Goal: Task Accomplishment & Management: Manage account settings

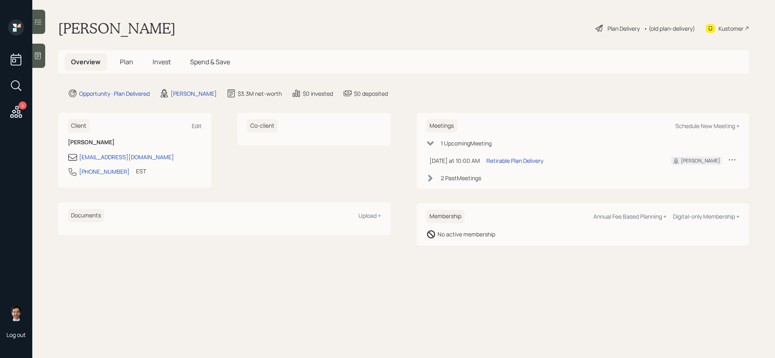
click at [624, 26] on div "Plan Delivery" at bounding box center [624, 28] width 32 height 8
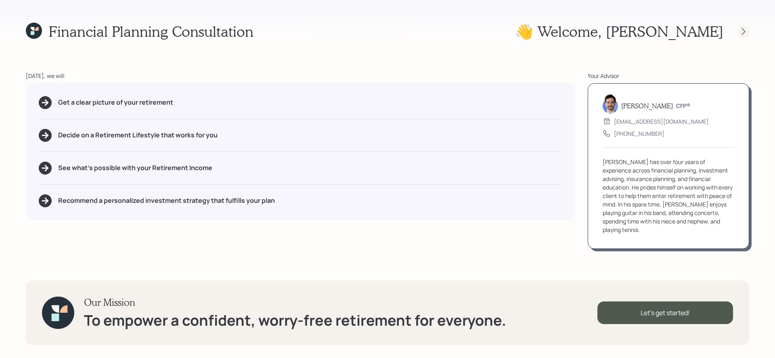
click at [741, 36] on div at bounding box center [743, 31] width 11 height 11
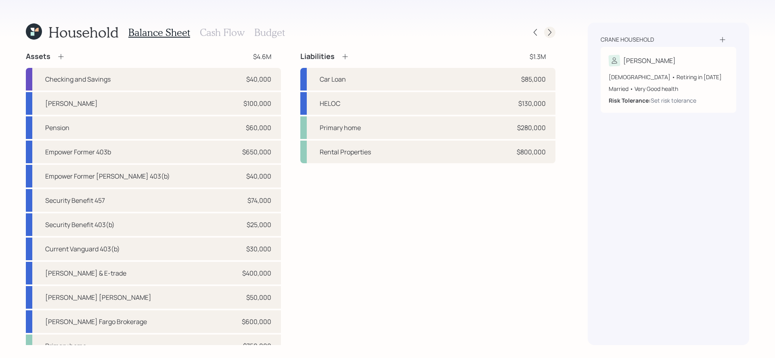
click at [550, 34] on icon at bounding box center [550, 32] width 8 height 8
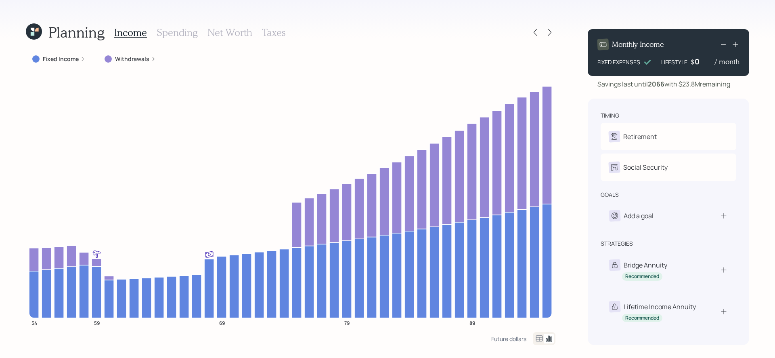
click at [173, 34] on h3 "Spending" at bounding box center [177, 33] width 41 height 12
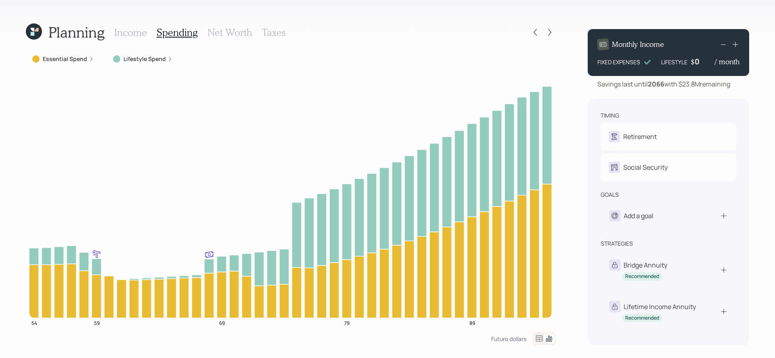
click at [81, 58] on label "Essential Spend" at bounding box center [65, 59] width 44 height 8
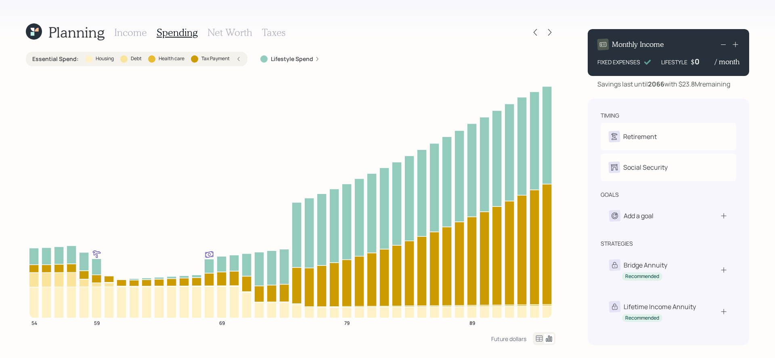
click at [173, 35] on h3 "Spending" at bounding box center [177, 33] width 41 height 12
click at [128, 27] on h3 "Income" at bounding box center [130, 33] width 33 height 12
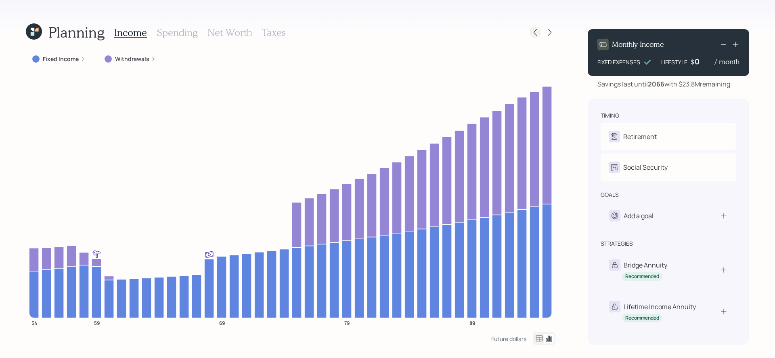
click at [539, 32] on icon at bounding box center [535, 32] width 8 height 8
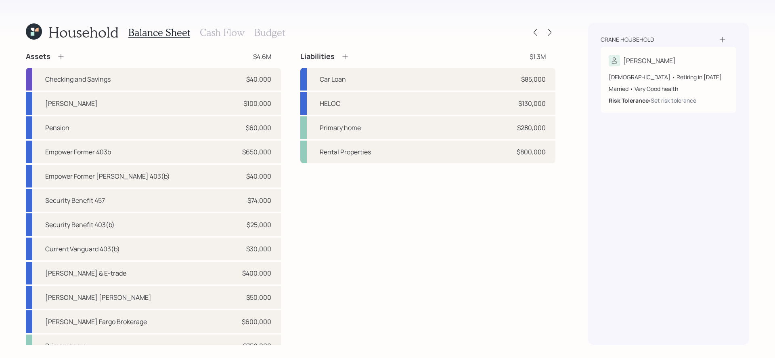
click at [216, 35] on h3 "Cash Flow" at bounding box center [222, 33] width 45 height 12
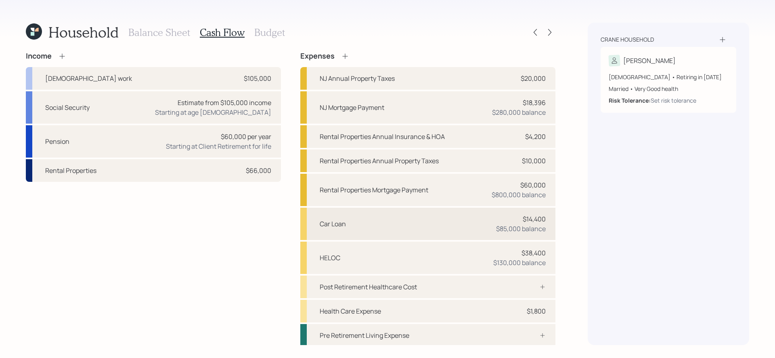
scroll to position [25, 0]
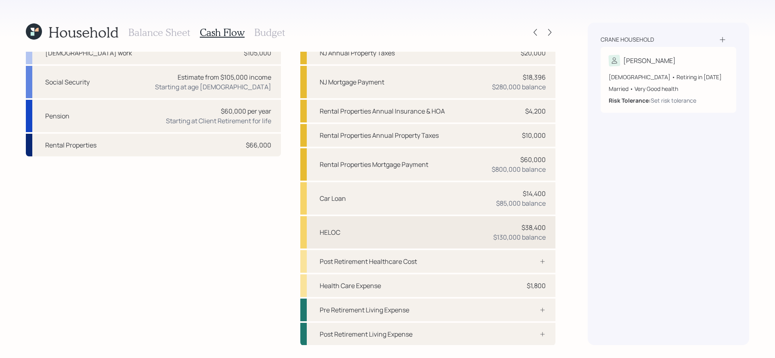
click at [360, 233] on div "HELOC $38,400 $130,000 balance" at bounding box center [427, 232] width 255 height 32
select select "other"
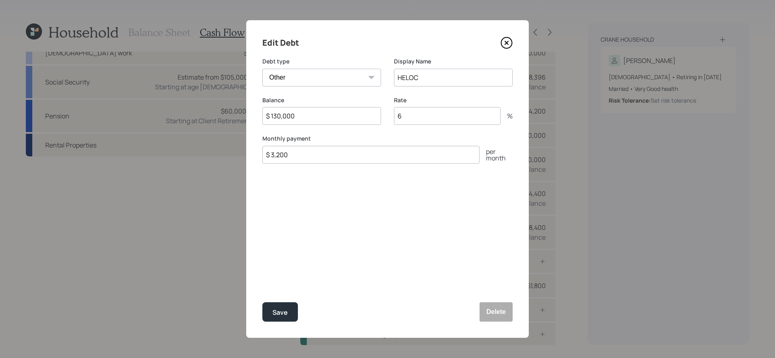
click at [507, 45] on icon at bounding box center [507, 43] width 12 height 12
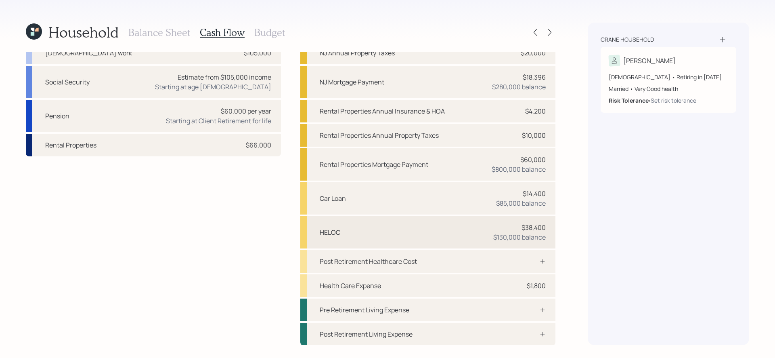
click at [372, 235] on div "HELOC $38,400 $130,000 balance" at bounding box center [427, 232] width 255 height 32
select select "other"
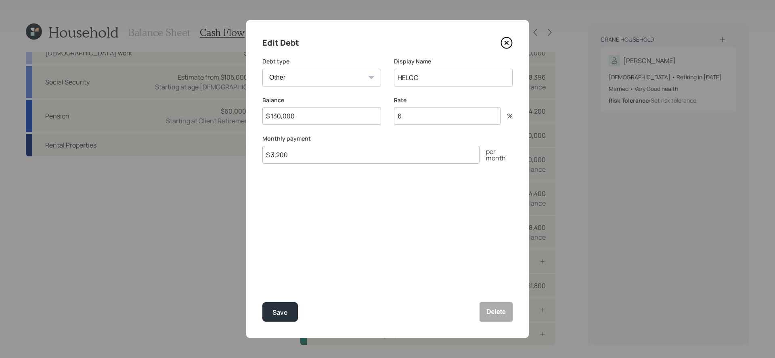
click at [511, 45] on icon at bounding box center [507, 43] width 12 height 12
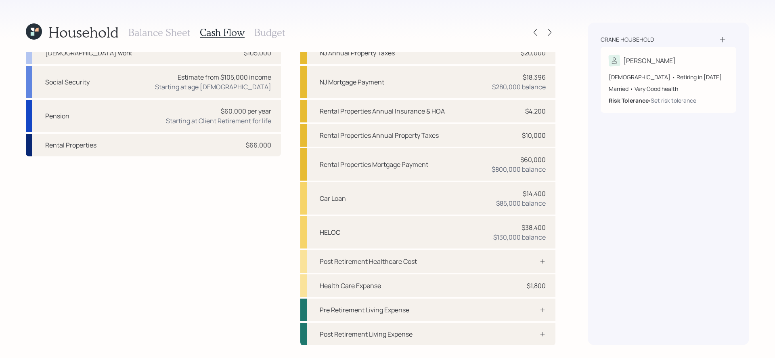
click at [278, 30] on h3 "Budget" at bounding box center [269, 33] width 31 height 12
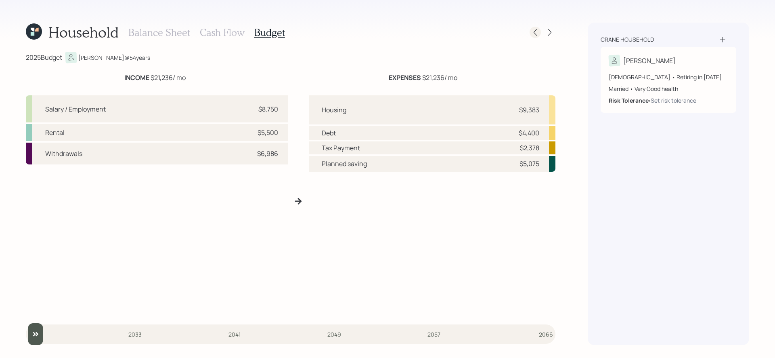
click at [538, 32] on icon at bounding box center [535, 32] width 8 height 8
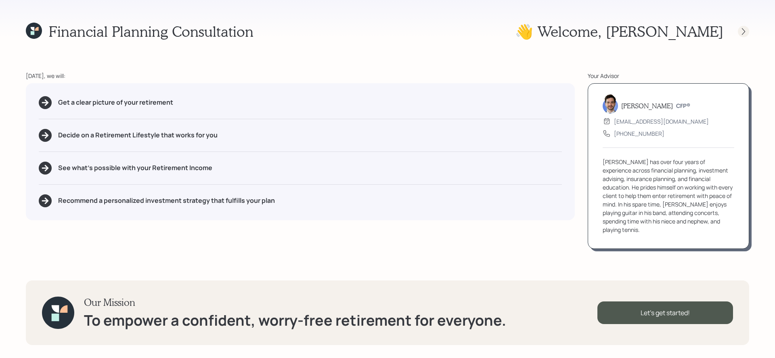
click at [747, 36] on div at bounding box center [737, 31] width 26 height 11
click at [742, 35] on icon at bounding box center [744, 31] width 8 height 8
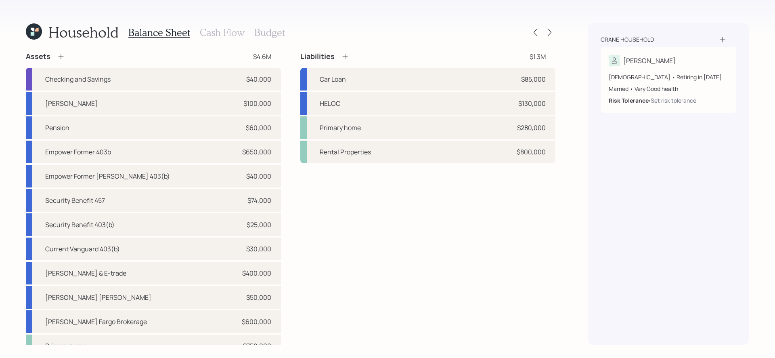
click at [212, 29] on h3 "Cash Flow" at bounding box center [222, 33] width 45 height 12
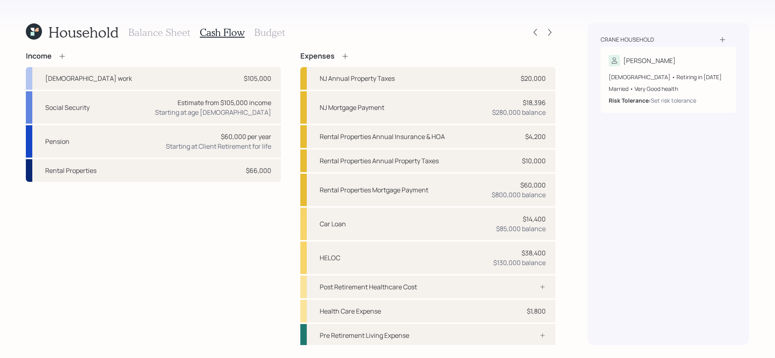
click at [224, 289] on div "Income Full-time work $105,000 Social Security Estimate from $105,000 income St…" at bounding box center [153, 211] width 255 height 319
click at [237, 192] on div "Income Full-time work $105,000 Social Security Estimate from $105,000 income St…" at bounding box center [153, 211] width 255 height 319
click at [292, 117] on div "Income Full-time work $105,000 Social Security Estimate from $105,000 income St…" at bounding box center [291, 211] width 530 height 319
click at [275, 36] on h3 "Budget" at bounding box center [269, 33] width 31 height 12
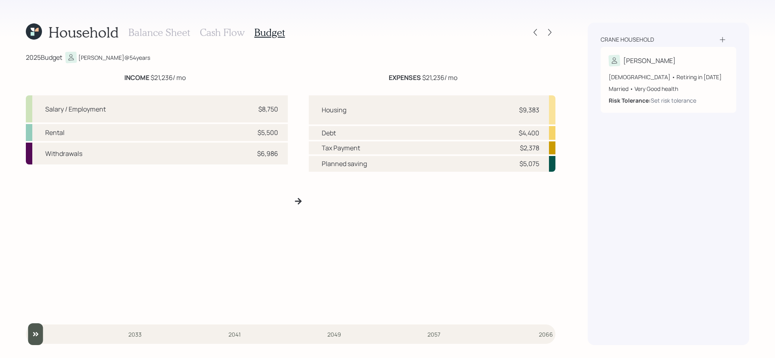
click at [279, 115] on div "Salary / Employment $8,750" at bounding box center [157, 108] width 262 height 27
click at [152, 31] on h3 "Balance Sheet" at bounding box center [159, 33] width 62 height 12
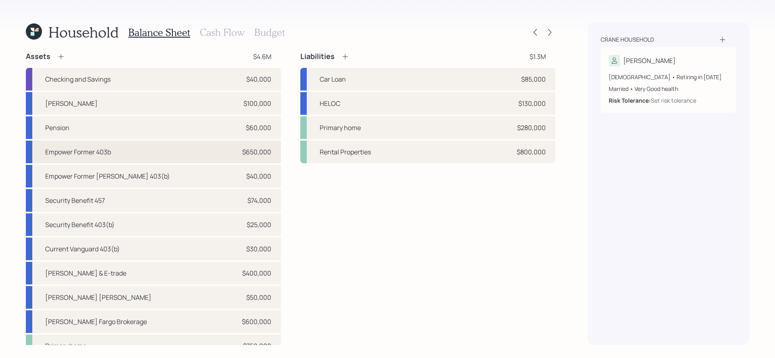
scroll to position [36, 0]
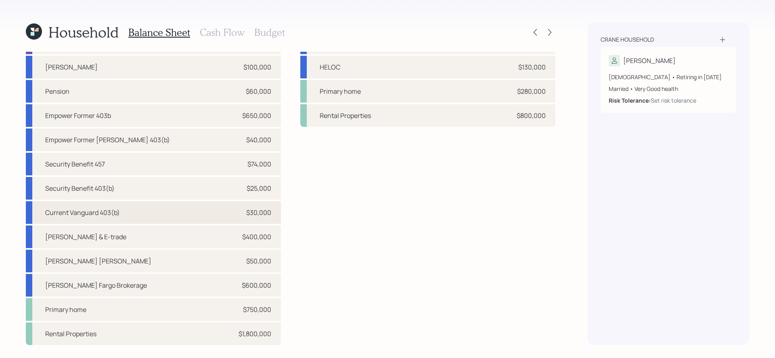
click at [164, 212] on div "Current Vanguard 403(b) $30,000" at bounding box center [153, 212] width 255 height 23
select select "public_school_sponsored"
select select "balanced"
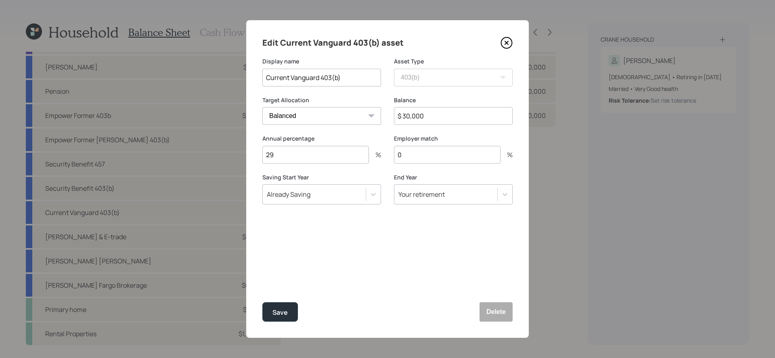
click at [506, 40] on icon at bounding box center [507, 43] width 12 height 12
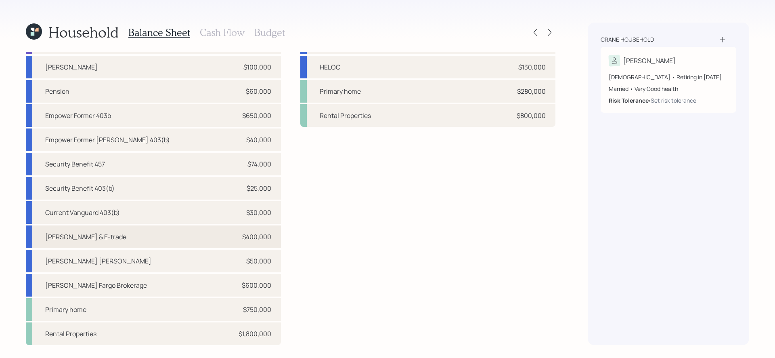
click at [143, 240] on div "Robin Hood & E-trade $400,000" at bounding box center [153, 236] width 255 height 23
select select "taxable"
select select "balanced"
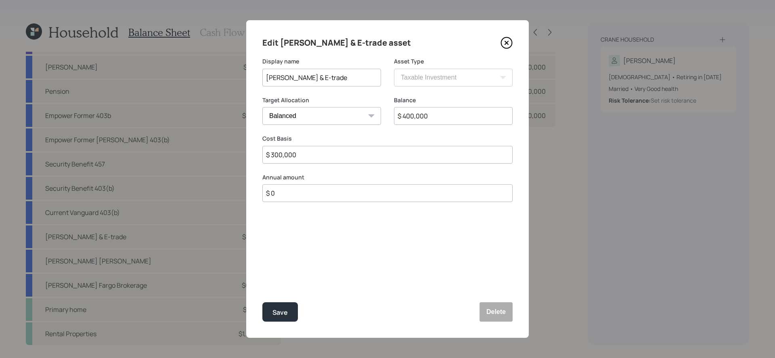
click at [506, 46] on icon at bounding box center [507, 43] width 12 height 12
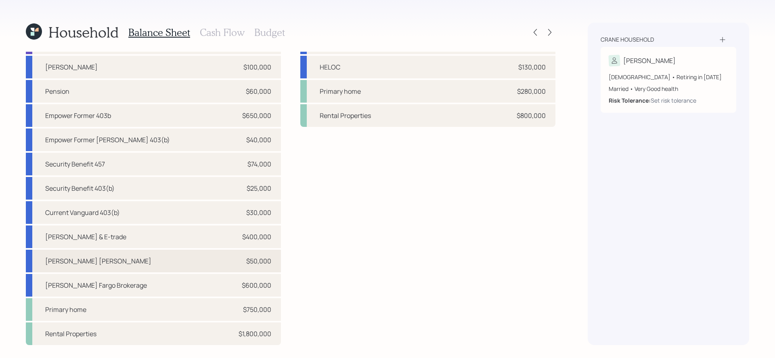
click at [201, 265] on div "Wells Fargo IRA $50,000" at bounding box center [153, 261] width 255 height 23
select select "ira"
select select "balanced"
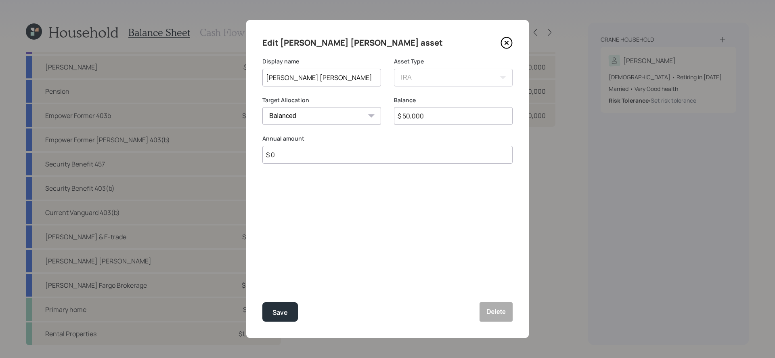
click at [507, 42] on icon at bounding box center [507, 43] width 12 height 12
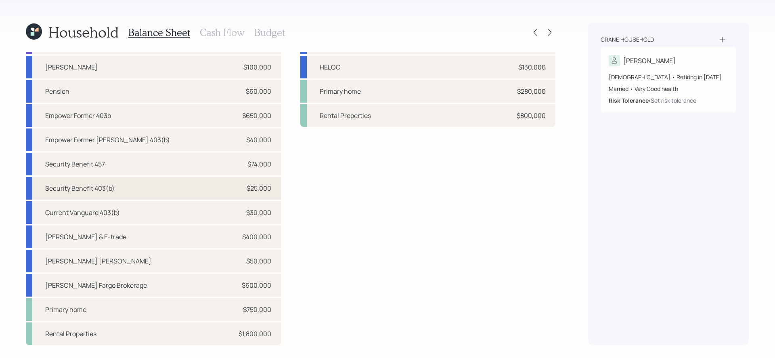
click at [184, 191] on div "Security Benefit 403(b) $25,000" at bounding box center [153, 188] width 255 height 23
select select "public_school_sponsored"
select select "balanced"
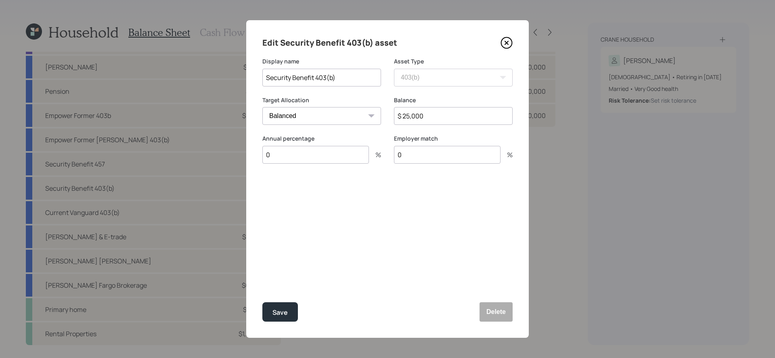
click at [509, 43] on icon at bounding box center [507, 43] width 12 height 12
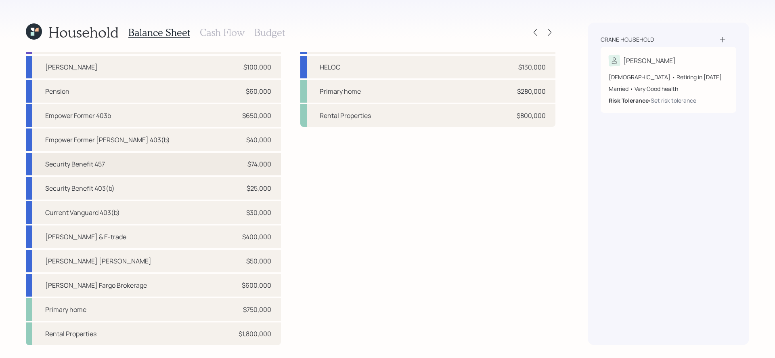
click at [135, 163] on div "Security Benefit 457 $74,000" at bounding box center [153, 164] width 255 height 23
select select "state_local_government_sponsored"
select select "balanced"
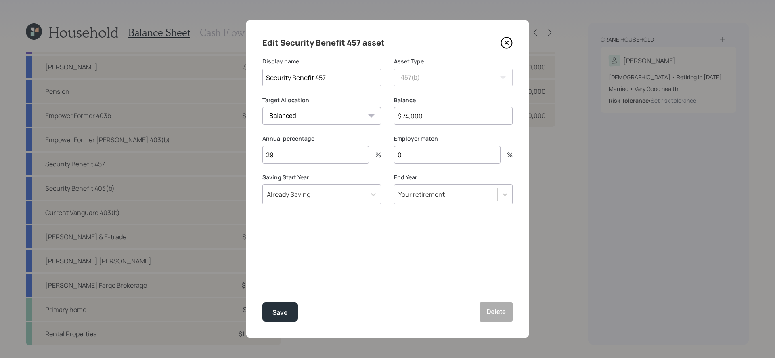
click at [508, 42] on icon at bounding box center [507, 43] width 12 height 12
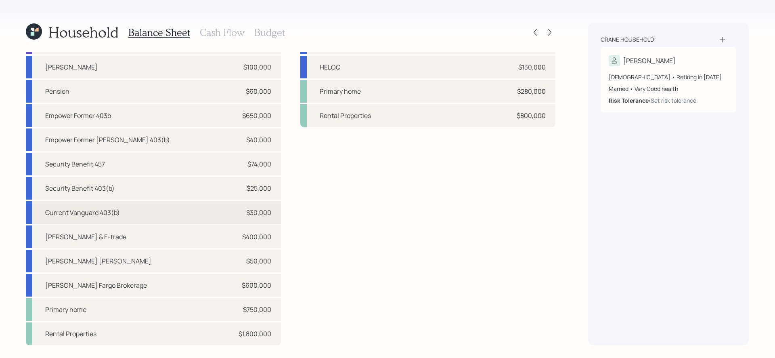
click at [218, 212] on div "Current Vanguard 403(b) $30,000" at bounding box center [153, 212] width 255 height 23
select select "public_school_sponsored"
select select "balanced"
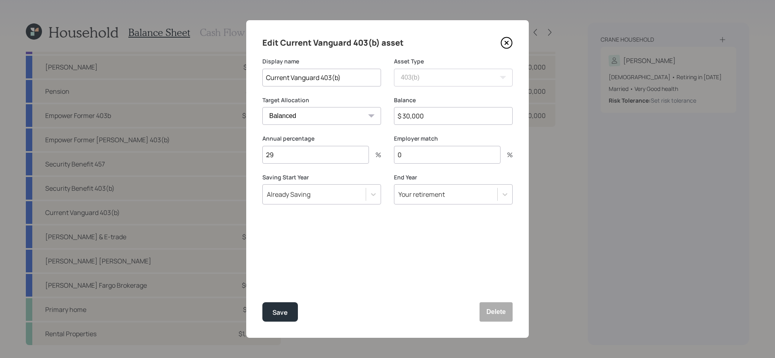
click at [506, 44] on icon at bounding box center [507, 43] width 12 height 12
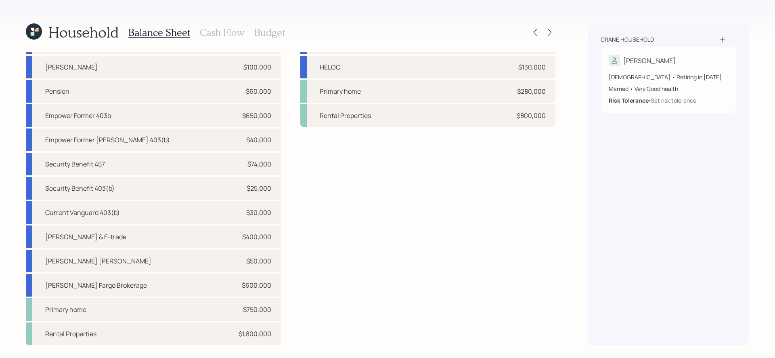
click at [265, 32] on h3 "Budget" at bounding box center [269, 33] width 31 height 12
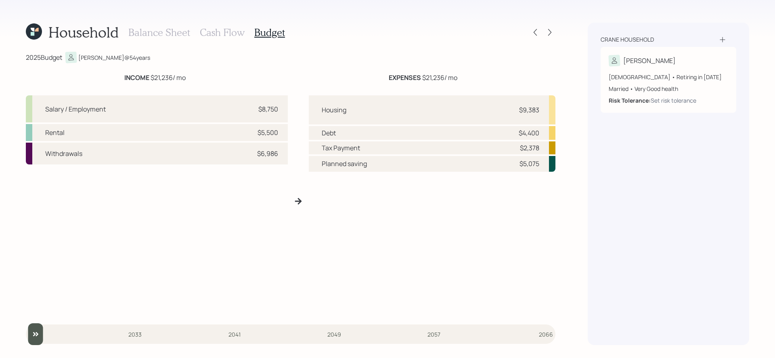
click at [218, 32] on h3 "Cash Flow" at bounding box center [222, 33] width 45 height 12
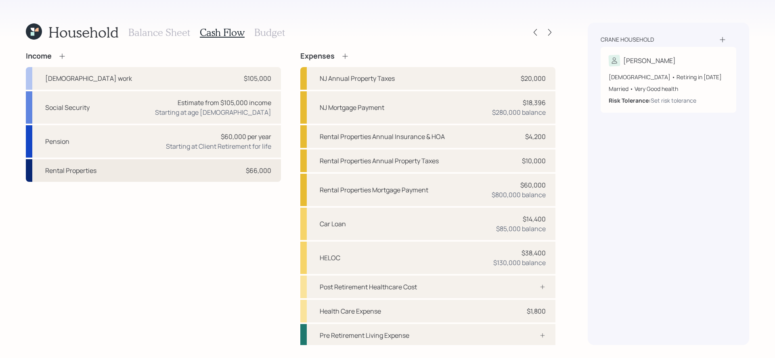
click at [204, 171] on div "Rental Properties $66,000" at bounding box center [153, 170] width 255 height 23
select select "rental_property"
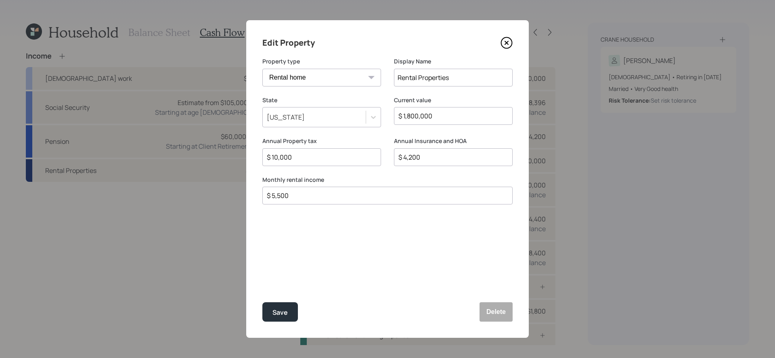
click at [393, 198] on input "$ 5,500" at bounding box center [384, 196] width 237 height 10
type input "$ 7,000"
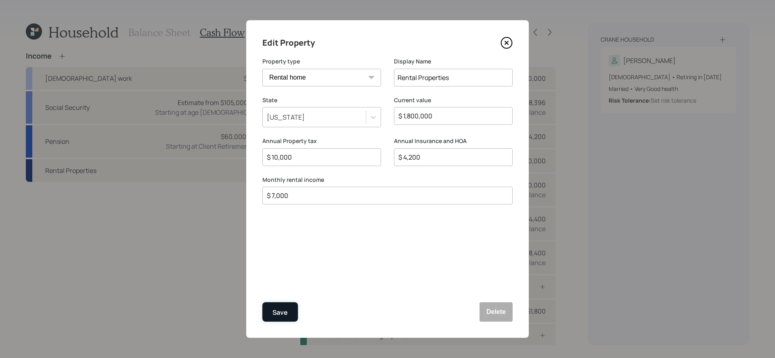
click at [284, 310] on div "Save" at bounding box center [280, 312] width 15 height 11
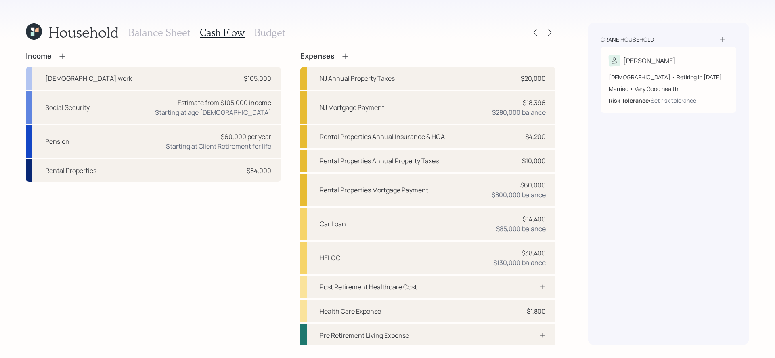
click at [268, 36] on h3 "Budget" at bounding box center [269, 33] width 31 height 12
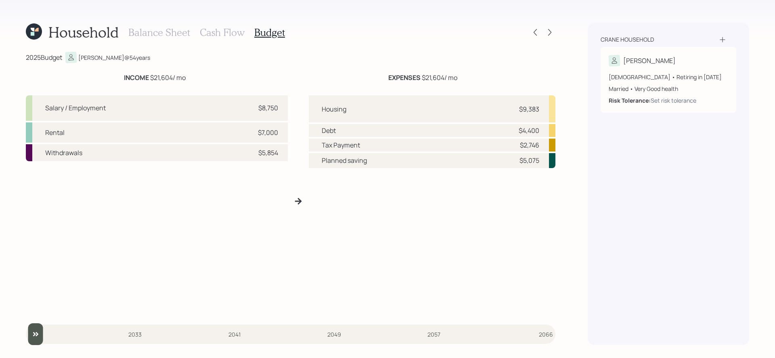
click at [229, 36] on h3 "Cash Flow" at bounding box center [222, 33] width 45 height 12
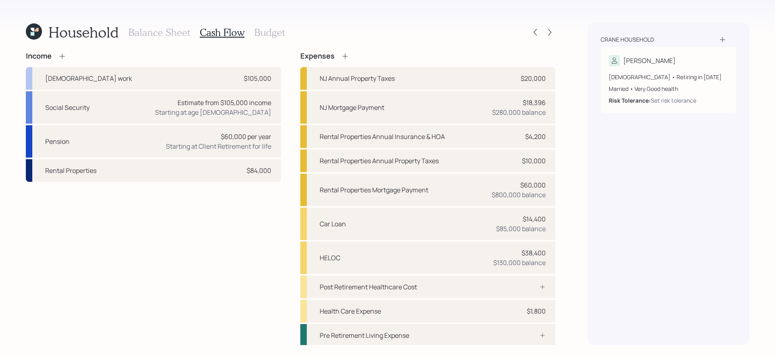
click at [292, 220] on div "Income Full-time work $105,000 Social Security Estimate from $105,000 income St…" at bounding box center [291, 211] width 530 height 319
click at [152, 34] on h3 "Balance Sheet" at bounding box center [159, 33] width 62 height 12
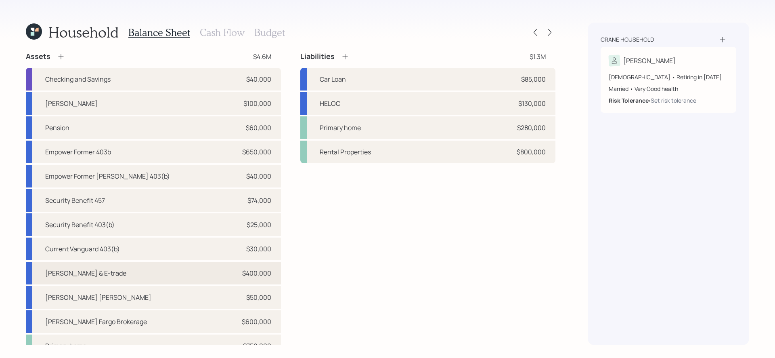
scroll to position [36, 0]
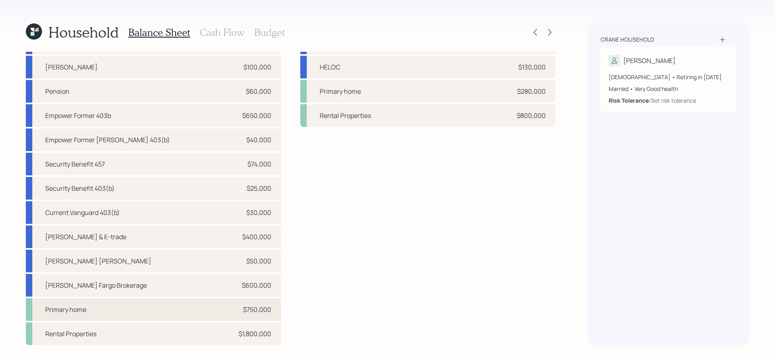
click at [170, 307] on div "Primary home $750,000" at bounding box center [153, 309] width 255 height 23
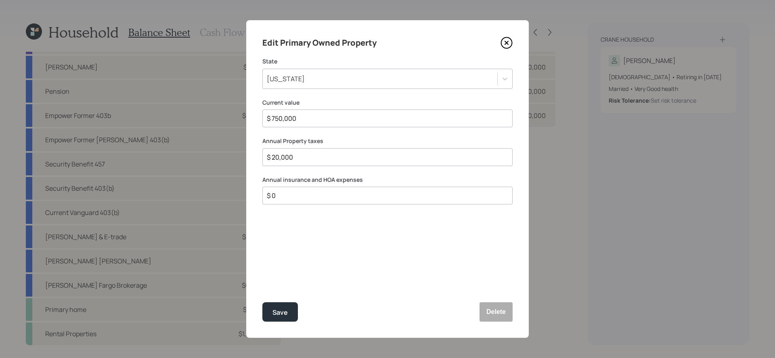
click at [361, 162] on div "$ 20,000" at bounding box center [387, 157] width 250 height 18
click at [356, 155] on input "$ 20,000" at bounding box center [384, 157] width 237 height 10
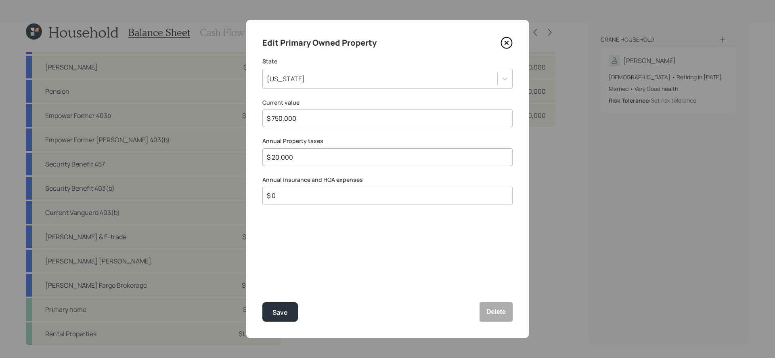
click at [356, 155] on input "$ 20,000" at bounding box center [384, 157] width 237 height 10
type input "$ 0"
click at [262, 302] on button "Save" at bounding box center [280, 311] width 36 height 19
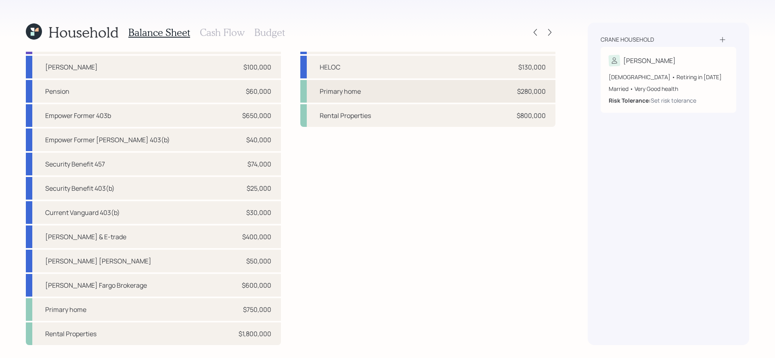
click at [411, 91] on div "Primary home $280,000" at bounding box center [427, 91] width 255 height 23
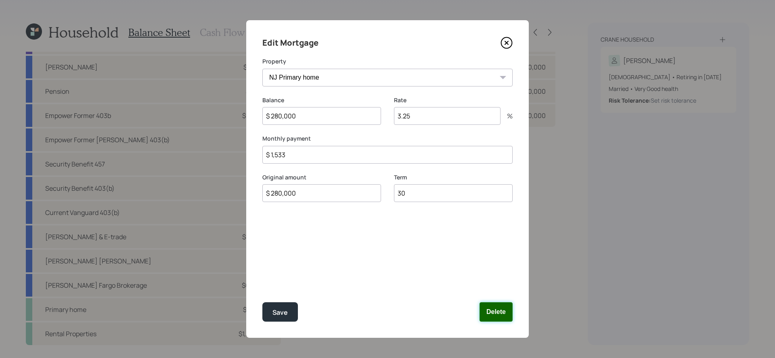
click at [504, 311] on button "Delete" at bounding box center [496, 311] width 33 height 19
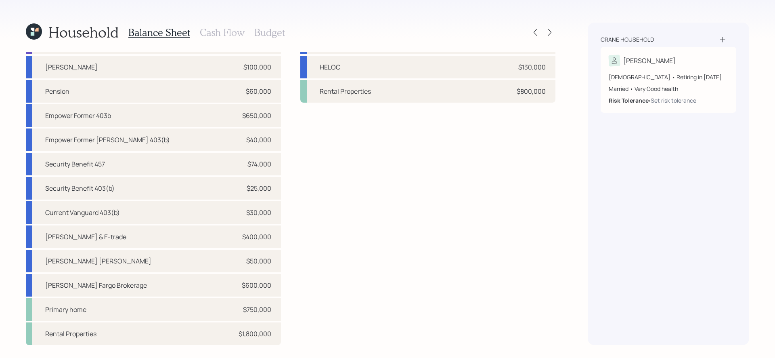
click at [270, 34] on h3 "Budget" at bounding box center [269, 33] width 31 height 12
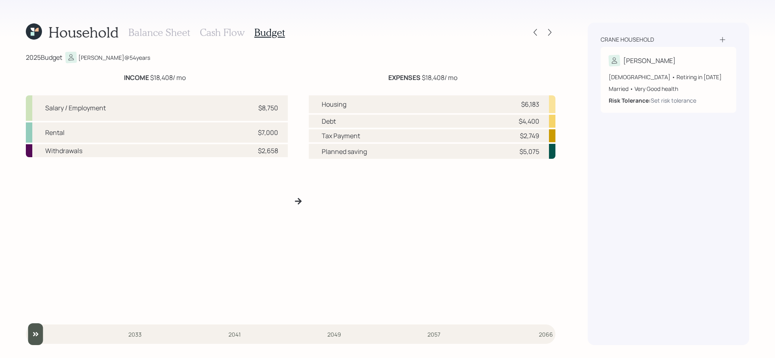
click at [226, 34] on h3 "Cash Flow" at bounding box center [222, 33] width 45 height 12
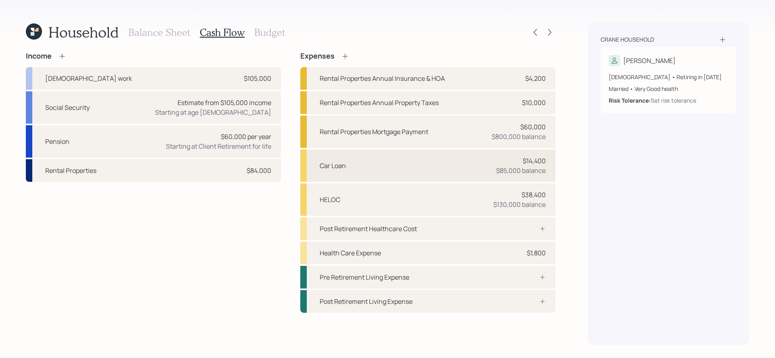
click at [419, 168] on div "Car Loan $14,400 $85,000 balance" at bounding box center [427, 165] width 255 height 32
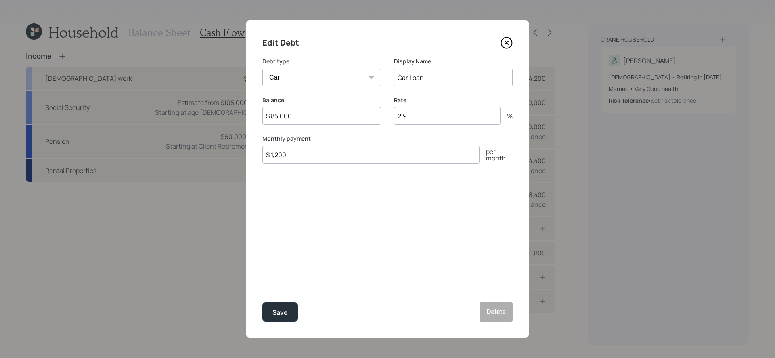
click at [508, 42] on icon at bounding box center [507, 43] width 12 height 12
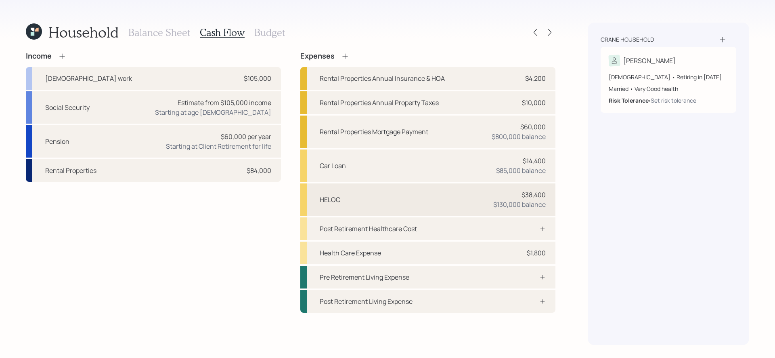
click at [420, 198] on div "HELOC $38,400 $130,000 balance" at bounding box center [427, 199] width 255 height 32
select select "other"
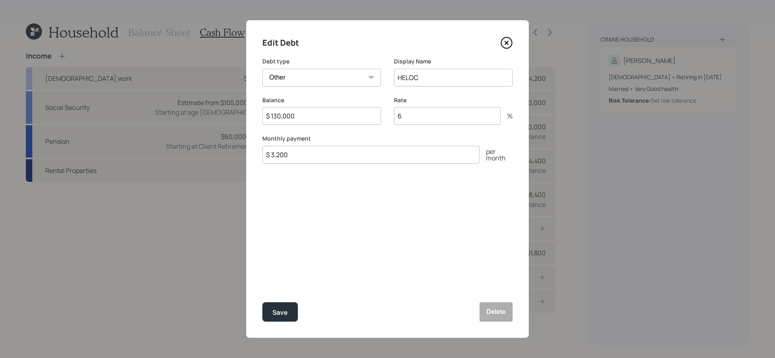
click at [428, 83] on input "HELOC" at bounding box center [453, 78] width 119 height 18
type input "Home Equity Loan"
click at [338, 115] on input "$ 130,000" at bounding box center [321, 116] width 119 height 18
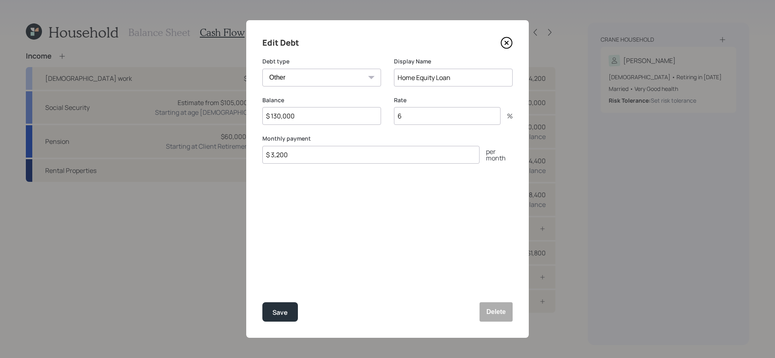
click at [338, 115] on input "$ 130,000" at bounding box center [321, 116] width 119 height 18
drag, startPoint x: 338, startPoint y: 115, endPoint x: 344, endPoint y: 99, distance: 18.0
click at [338, 115] on input "$ 130,000" at bounding box center [321, 116] width 119 height 18
type input "$ 128,000"
click at [383, 153] on input "$ 3,200" at bounding box center [370, 155] width 217 height 18
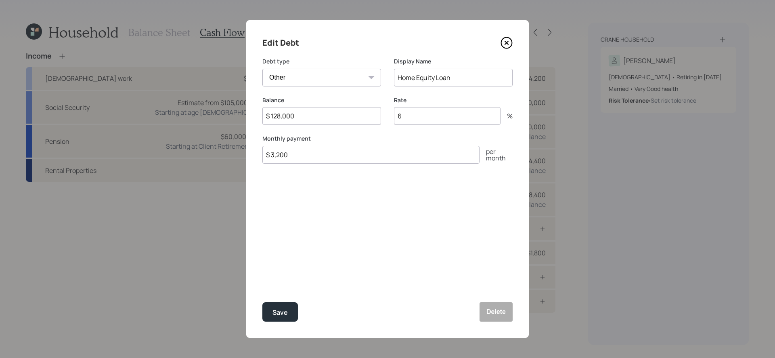
click at [383, 153] on input "$ 3,200" at bounding box center [370, 155] width 217 height 18
click at [281, 313] on div "Save" at bounding box center [280, 312] width 15 height 11
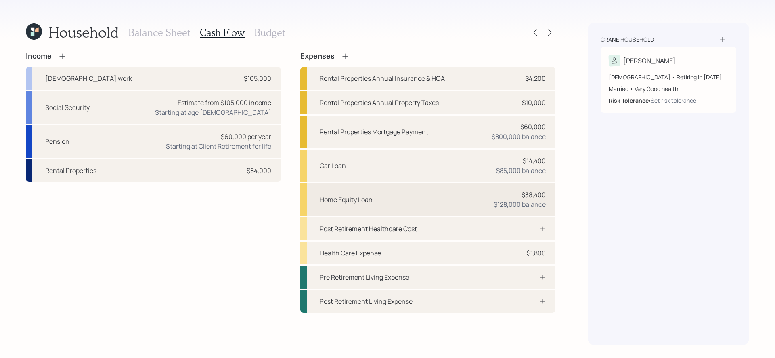
click at [401, 198] on div "Home Equity Loan $38,400 $128,000 balance" at bounding box center [427, 199] width 255 height 32
select select "other"
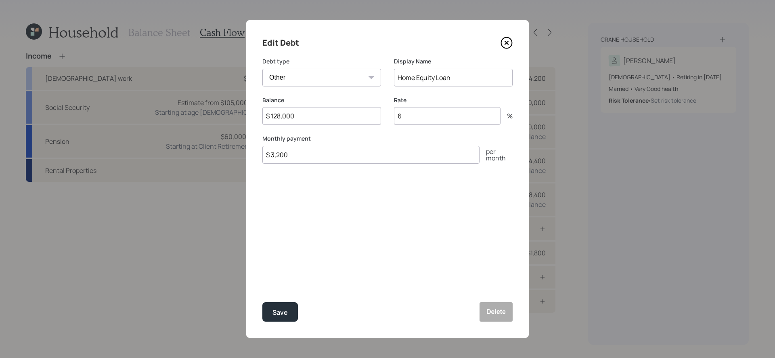
click at [299, 153] on input "$ 3,200" at bounding box center [370, 155] width 217 height 18
drag, startPoint x: 299, startPoint y: 153, endPoint x: 311, endPoint y: 143, distance: 15.8
click at [299, 153] on input "$ 3,200" at bounding box center [370, 155] width 217 height 18
type input "$ 1,600"
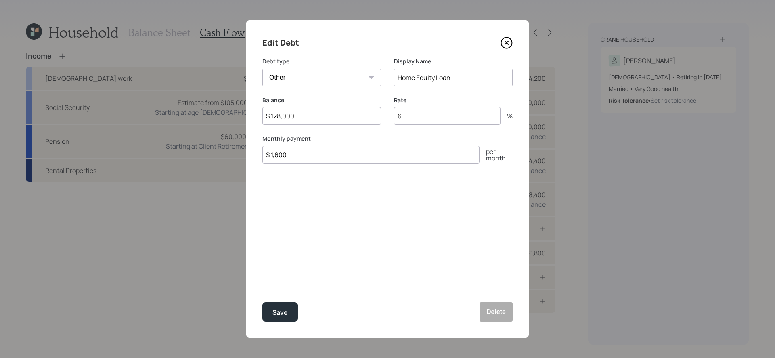
click at [262, 302] on button "Save" at bounding box center [280, 311] width 36 height 19
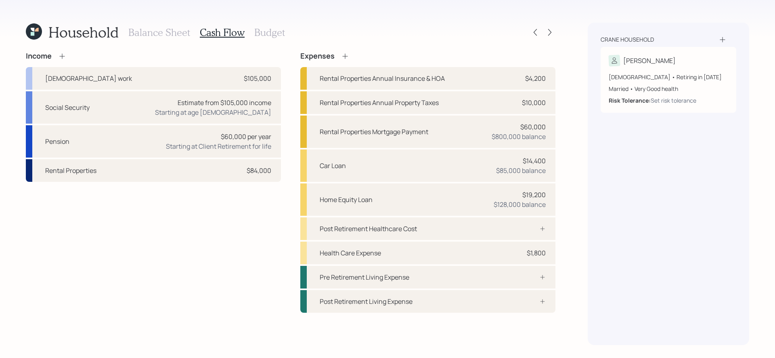
click at [277, 35] on h3 "Budget" at bounding box center [269, 33] width 31 height 12
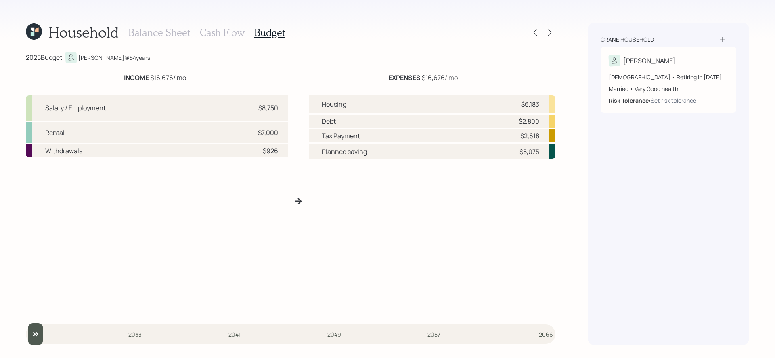
click at [166, 32] on h3 "Balance Sheet" at bounding box center [159, 33] width 62 height 12
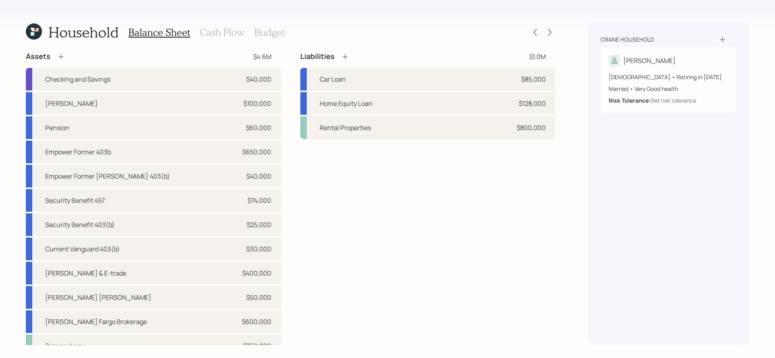
click at [277, 33] on h3 "Budget" at bounding box center [269, 33] width 31 height 12
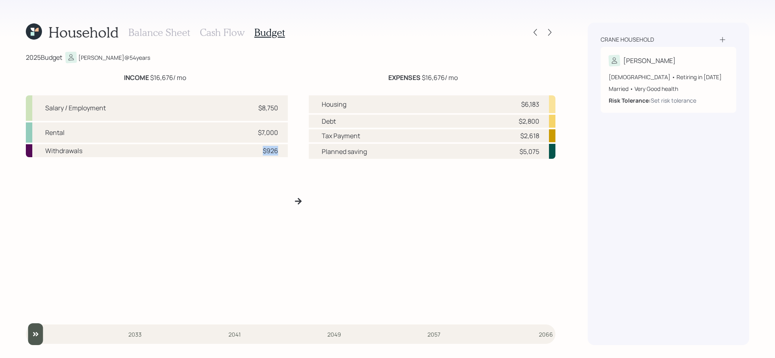
drag, startPoint x: 281, startPoint y: 151, endPoint x: 228, endPoint y: 155, distance: 53.5
click at [228, 155] on div "Withdrawals $926" at bounding box center [157, 150] width 262 height 13
click at [228, 165] on div "Salary / Employment $8,750 Rental $7,000 Withdrawals $926" at bounding box center [157, 204] width 262 height 218
drag, startPoint x: 323, startPoint y: 105, endPoint x: 379, endPoint y: 97, distance: 56.8
click at [379, 97] on div "Housing $6,183" at bounding box center [432, 104] width 247 height 18
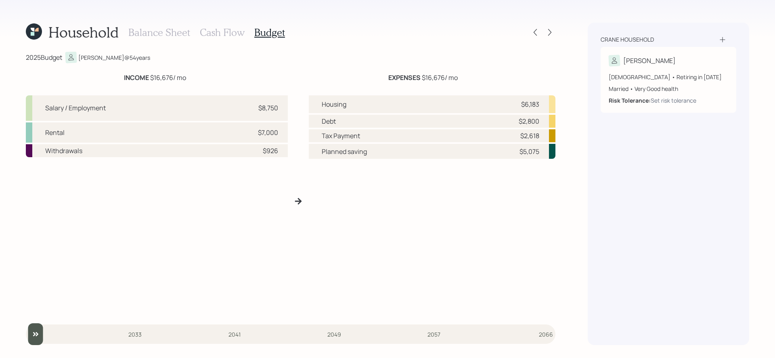
click at [379, 97] on div "Housing $6,183" at bounding box center [432, 104] width 247 height 18
drag, startPoint x: 323, startPoint y: 120, endPoint x: 359, endPoint y: 120, distance: 36.7
click at [359, 120] on div "Debt $2,800" at bounding box center [432, 121] width 247 height 13
drag, startPoint x: 323, startPoint y: 138, endPoint x: 398, endPoint y: 136, distance: 75.5
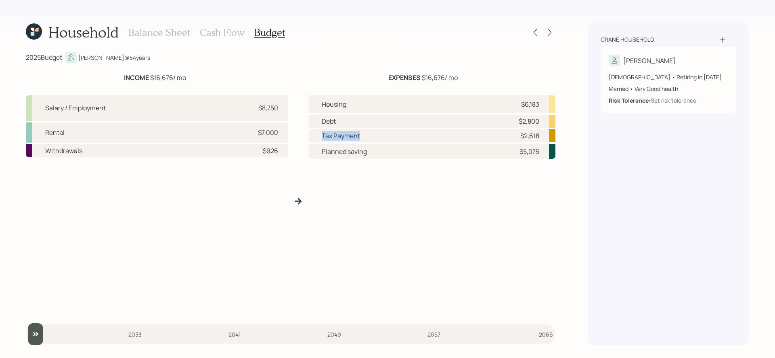
click at [398, 136] on div "Tax Payment $2,618" at bounding box center [432, 135] width 247 height 13
drag, startPoint x: 321, startPoint y: 153, endPoint x: 370, endPoint y: 152, distance: 48.1
click at [370, 152] on div "Planned saving $5,075" at bounding box center [432, 151] width 247 height 15
click at [488, 228] on div "Housing $6,183 Debt $2,800 Tax Payment $2,618 Planned saving $5,075" at bounding box center [432, 204] width 247 height 218
click at [272, 195] on div "Salary / Employment $8,750 Rental $7,000 Withdrawals $926" at bounding box center [157, 204] width 262 height 218
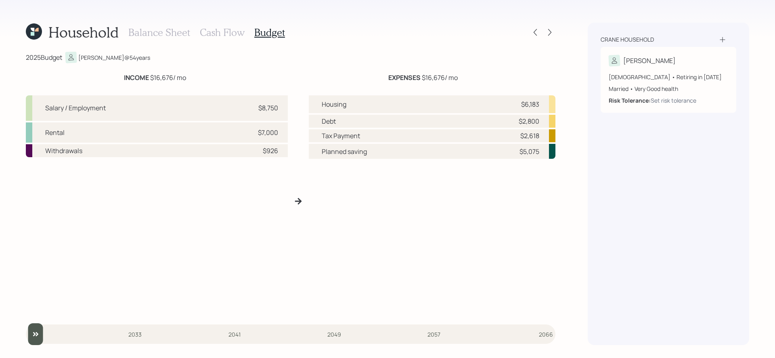
click at [175, 147] on div "Withdrawals $926" at bounding box center [157, 150] width 262 height 13
drag, startPoint x: 259, startPoint y: 151, endPoint x: 292, endPoint y: 148, distance: 32.8
click at [292, 148] on div "Salary / Employment $8,750 Rental $7,000 Withdrawals $926 Housing $6,183 Debt $…" at bounding box center [291, 201] width 530 height 225
click at [300, 152] on div "Salary / Employment $8,750 Rental $7,000 Withdrawals $926 Housing $6,183 Debt $…" at bounding box center [291, 201] width 530 height 225
click at [215, 35] on h3 "Cash Flow" at bounding box center [222, 33] width 45 height 12
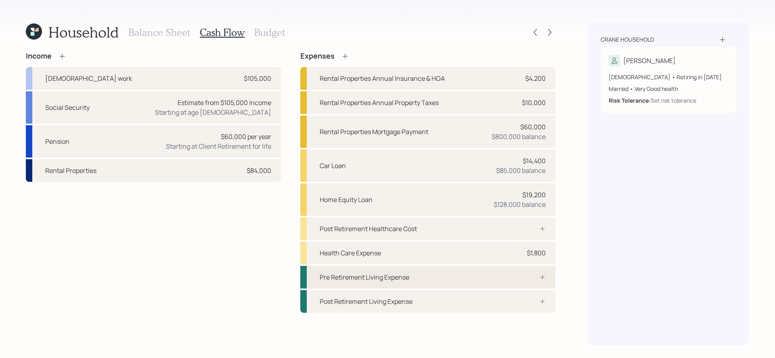
click at [421, 275] on div "Pre Retirement Living Expense" at bounding box center [427, 277] width 255 height 23
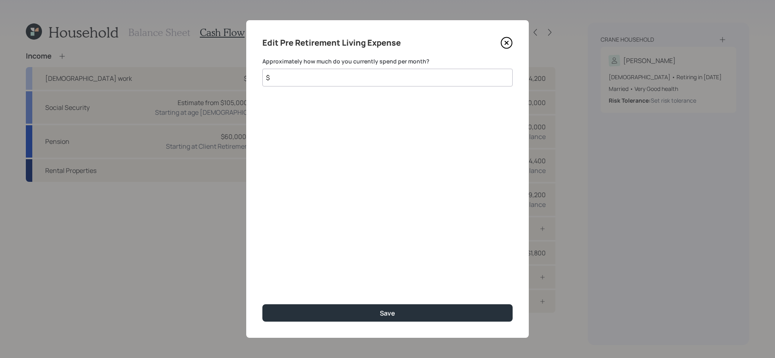
click at [398, 74] on input "$" at bounding box center [387, 78] width 250 height 18
type input "$ 1,200"
click at [262, 304] on button "Save" at bounding box center [387, 312] width 250 height 17
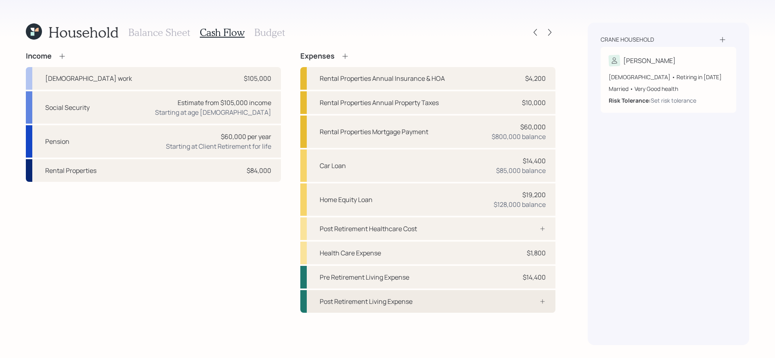
click at [341, 299] on div "Post Retirement Living Expense" at bounding box center [366, 301] width 93 height 10
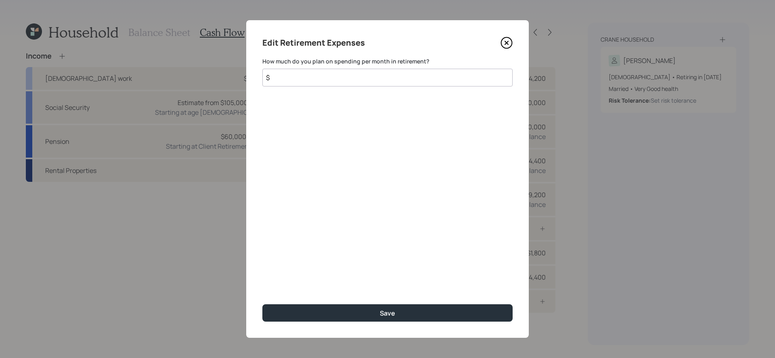
click at [370, 82] on input "$" at bounding box center [387, 78] width 250 height 18
type input "$ 1,200"
click at [262, 304] on button "Save" at bounding box center [387, 312] width 250 height 17
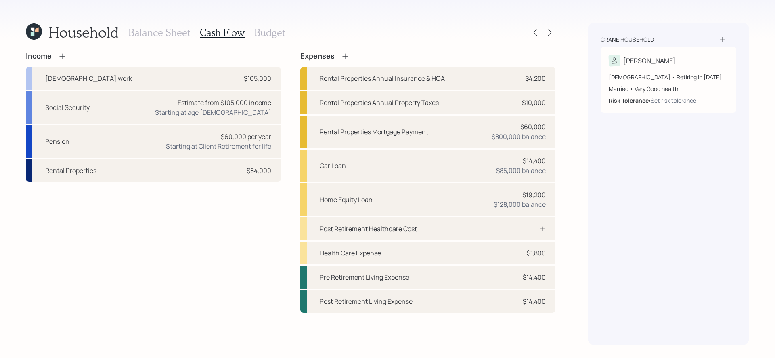
click at [271, 253] on div "Income [DEMOGRAPHIC_DATA] work $105,000 Social Security Estimate from $105,000 …" at bounding box center [153, 182] width 255 height 261
click at [346, 56] on icon at bounding box center [345, 56] width 8 height 8
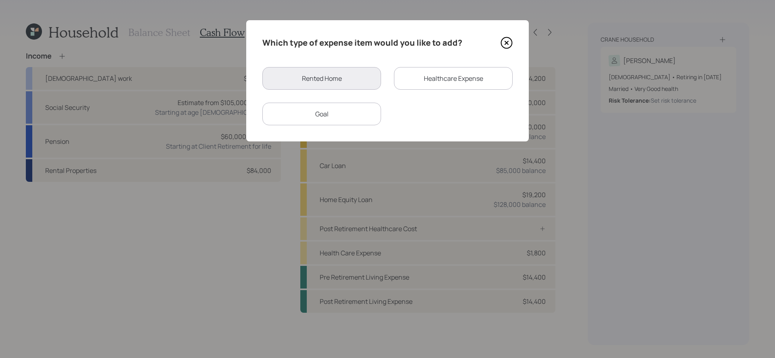
click at [351, 113] on div "Goal" at bounding box center [321, 114] width 119 height 23
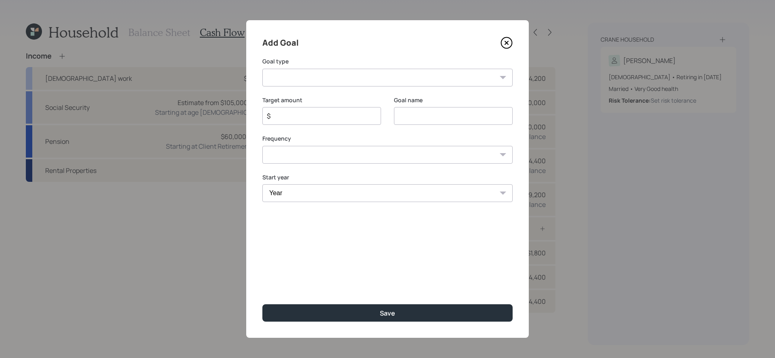
click at [506, 41] on icon at bounding box center [506, 42] width 3 height 3
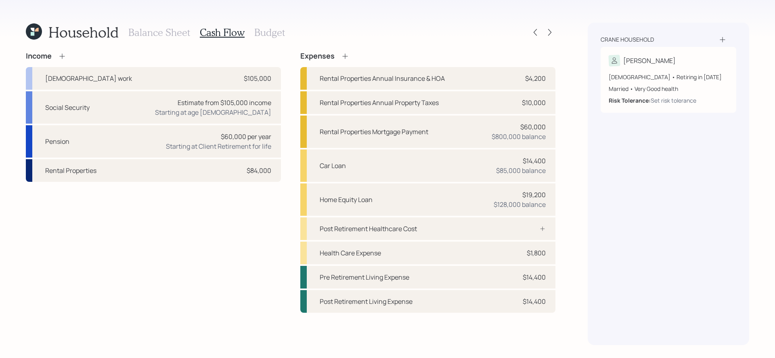
click at [346, 56] on icon at bounding box center [345, 56] width 8 height 8
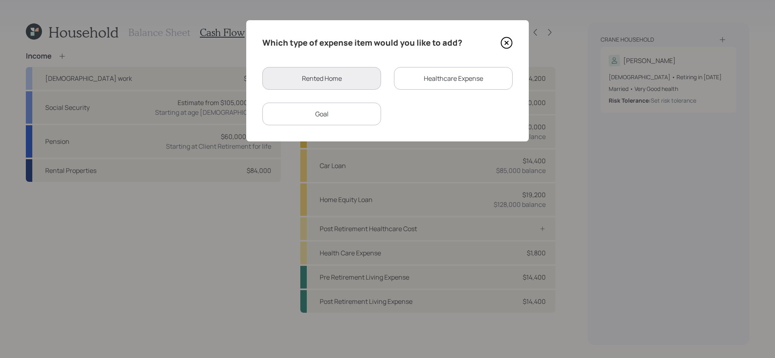
click at [349, 105] on div "Goal" at bounding box center [321, 114] width 119 height 23
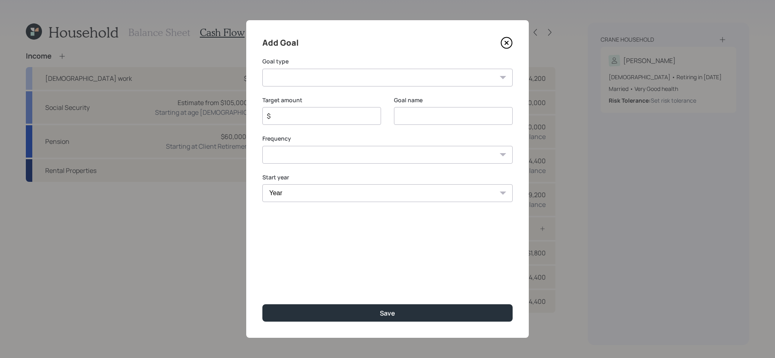
click at [344, 79] on select "Create an emergency fund Donate to charity Purchase a home Make a purchase Supp…" at bounding box center [387, 78] width 250 height 18
select select "vacation"
type input "Plan for travel"
click at [431, 114] on input "Plan for travel" at bounding box center [453, 116] width 119 height 18
click at [343, 110] on div "$" at bounding box center [321, 116] width 119 height 18
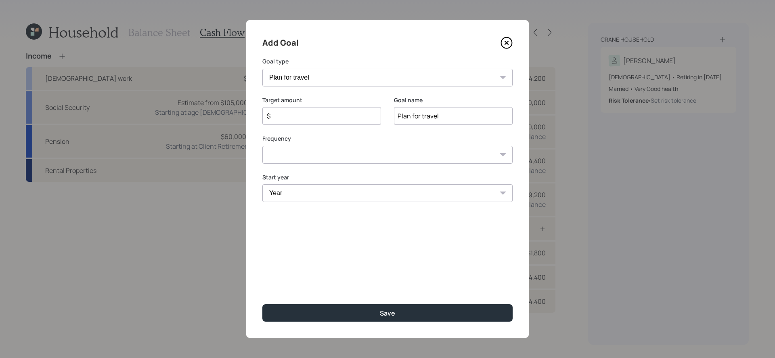
click at [337, 118] on input "$" at bounding box center [318, 116] width 105 height 10
type input "$ 20,000"
select select "1"
select select "2025"
select select "2049"
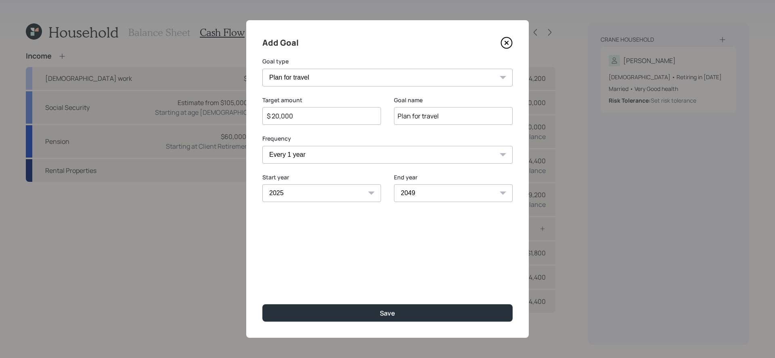
click at [262, 304] on button "Save" at bounding box center [387, 312] width 250 height 17
type input "$"
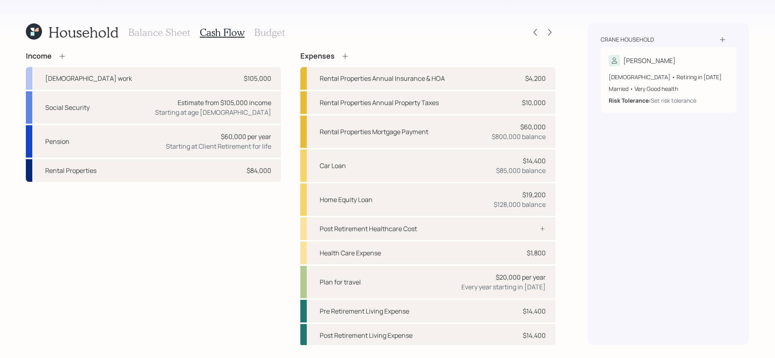
scroll to position [1, 0]
click at [402, 277] on div "Plan for travel $20,000 per year Every year starting in [DATE]" at bounding box center [427, 281] width 255 height 32
select select "1"
select select "2049"
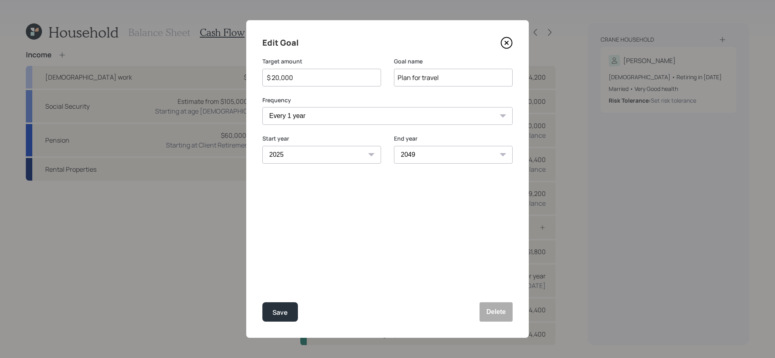
click at [329, 78] on input "$ 20,000" at bounding box center [318, 78] width 105 height 10
click at [262, 302] on button "Save" at bounding box center [280, 311] width 36 height 19
type input "$ 20,000"
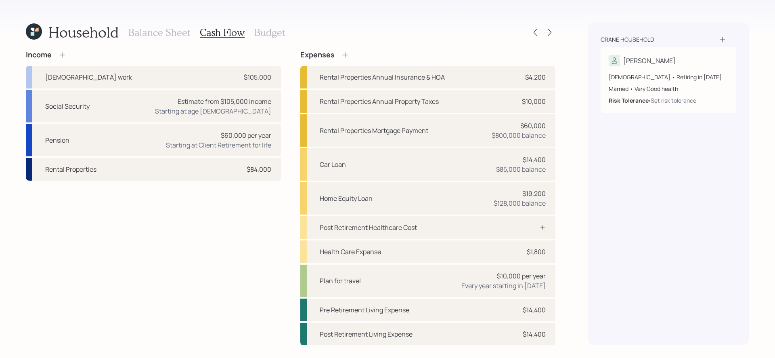
click at [263, 29] on h3 "Budget" at bounding box center [269, 33] width 31 height 12
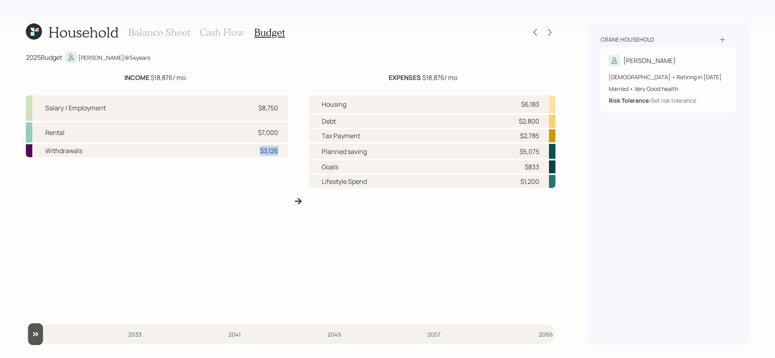
drag, startPoint x: 246, startPoint y: 152, endPoint x: 281, endPoint y: 151, distance: 35.2
click at [281, 151] on div "Withdrawals $3,126" at bounding box center [157, 150] width 262 height 13
click at [289, 157] on div "Salary / Employment $8,750 Rental $7,000 Withdrawals $3,126 Housing $6,183 Debt…" at bounding box center [291, 201] width 530 height 225
click at [220, 32] on h3 "Cash Flow" at bounding box center [222, 33] width 45 height 12
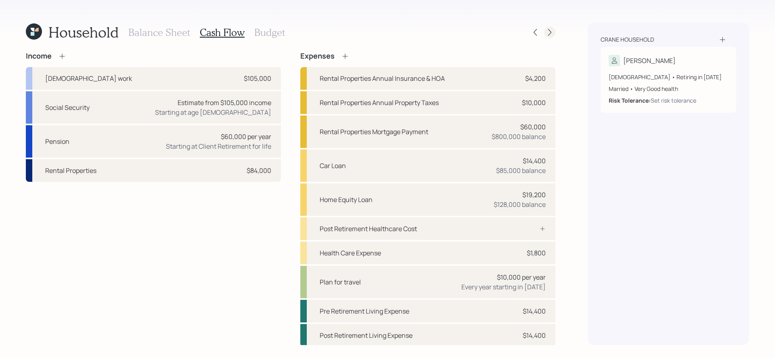
click at [552, 32] on icon at bounding box center [550, 32] width 8 height 8
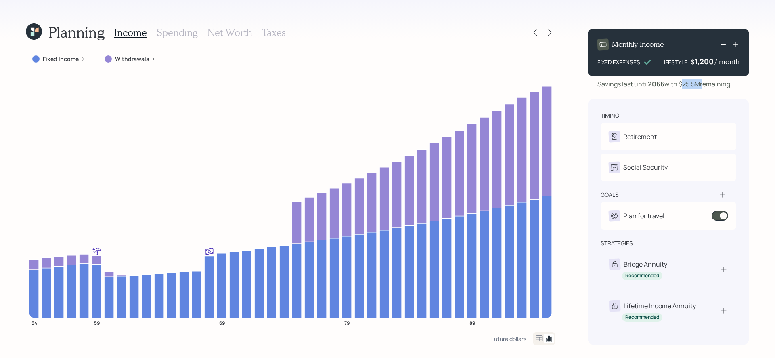
drag, startPoint x: 684, startPoint y: 85, endPoint x: 704, endPoint y: 86, distance: 20.7
click at [704, 86] on div "Savings last until [DATE] with $25.5M remaining" at bounding box center [664, 84] width 133 height 10
click at [583, 94] on div "Planning Income Spending Net Worth Taxes Fixed Income Withdrawals 54 59 69 79 8…" at bounding box center [387, 179] width 775 height 358
click at [549, 31] on icon at bounding box center [550, 32] width 8 height 8
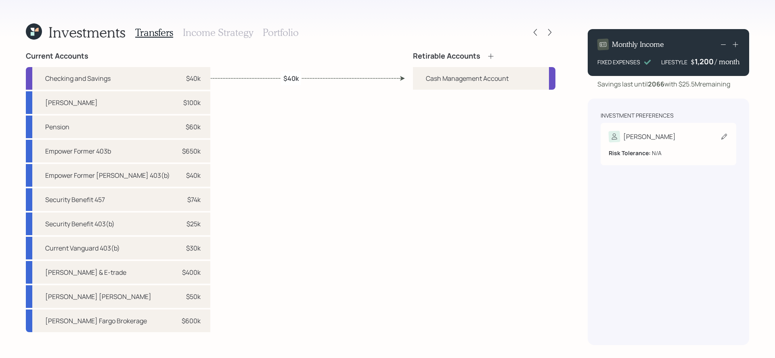
click at [678, 137] on div "[PERSON_NAME]" at bounding box center [669, 136] width 120 height 11
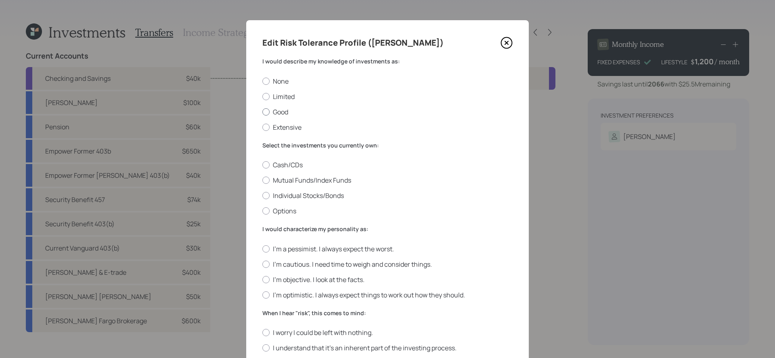
click at [283, 112] on label "Good" at bounding box center [387, 111] width 250 height 9
click at [262, 112] on input "Good" at bounding box center [262, 111] width 0 height 0
radio input "true"
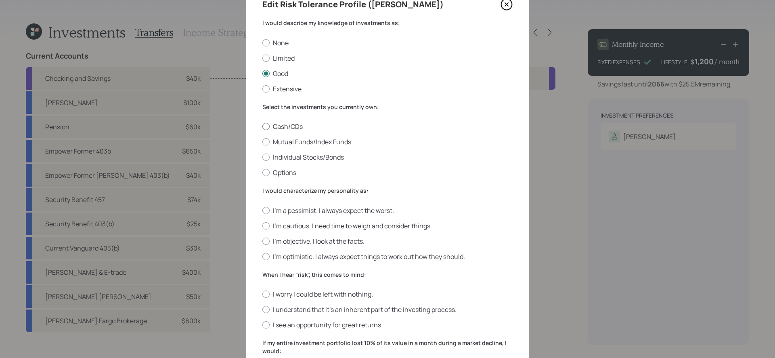
scroll to position [39, 0]
click at [326, 135] on div "Cash/CDs Mutual Funds/Index Funds Individual Stocks/Bonds Options" at bounding box center [387, 149] width 250 height 55
click at [334, 155] on label "Individual Stocks/Bonds" at bounding box center [387, 156] width 250 height 9
click at [262, 157] on input "Individual Stocks/Bonds" at bounding box center [262, 157] width 0 height 0
radio input "true"
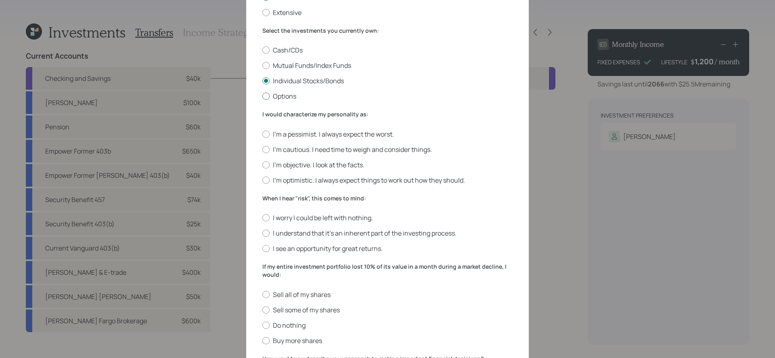
scroll to position [116, 0]
click at [305, 130] on label "I'm a pessimist. I always expect the worst." at bounding box center [387, 132] width 250 height 9
click at [262, 132] on input "I'm a pessimist. I always expect the worst." at bounding box center [262, 132] width 0 height 0
radio input "true"
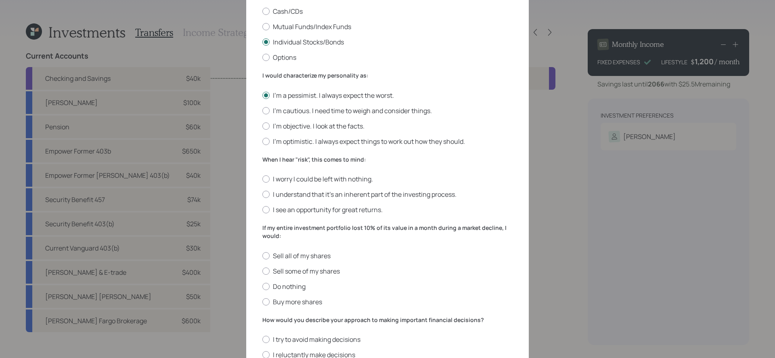
scroll to position [156, 0]
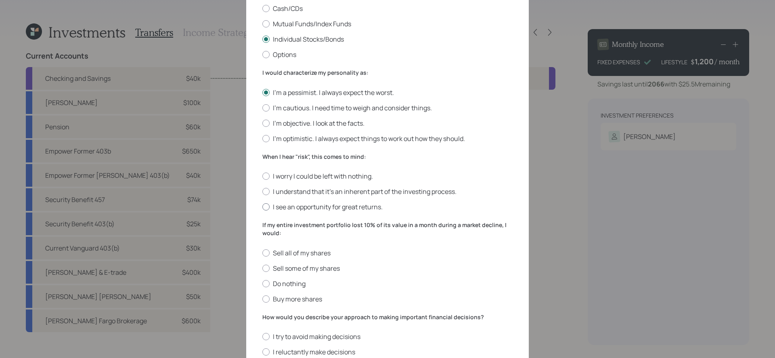
click at [315, 210] on label "I see an opportunity for great returns." at bounding box center [387, 206] width 250 height 9
click at [262, 207] on input "I see an opportunity for great returns." at bounding box center [262, 207] width 0 height 0
radio input "true"
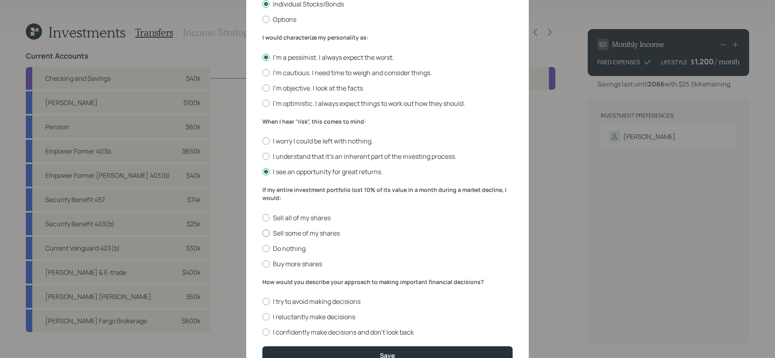
scroll to position [216, 0]
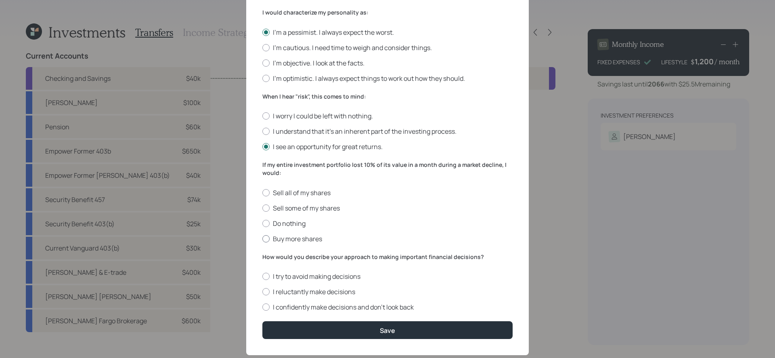
click at [304, 239] on label "Buy more shares" at bounding box center [387, 238] width 250 height 9
click at [262, 239] on input "Buy more shares" at bounding box center [262, 238] width 0 height 0
radio input "true"
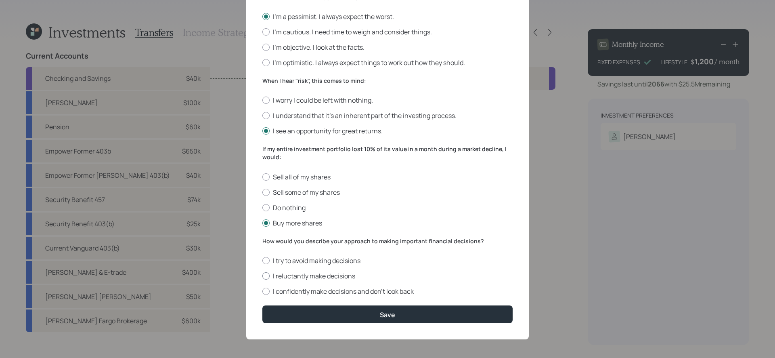
scroll to position [231, 0]
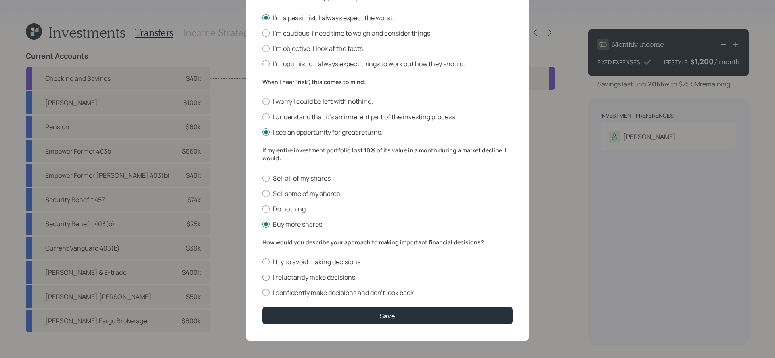
click at [298, 275] on label "I reluctantly make decisions" at bounding box center [387, 277] width 250 height 9
click at [262, 277] on input "I reluctantly make decisions" at bounding box center [262, 277] width 0 height 0
radio input "true"
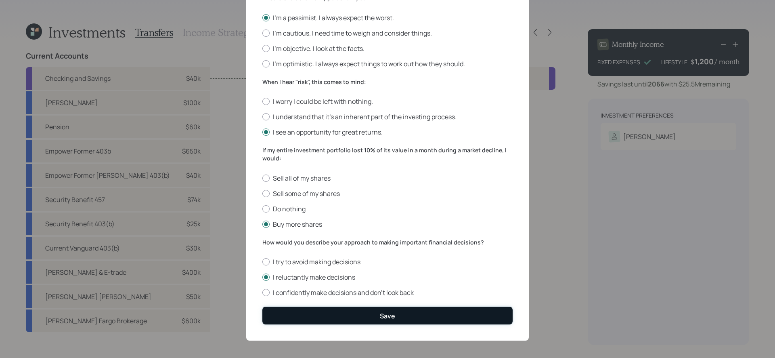
click at [376, 318] on button "Save" at bounding box center [387, 315] width 250 height 17
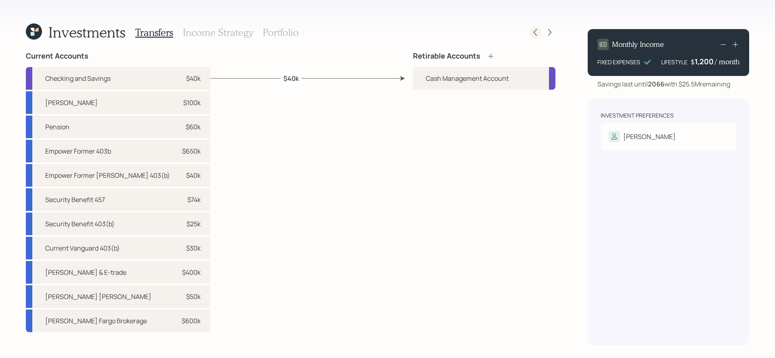
click at [535, 33] on icon at bounding box center [535, 32] width 8 height 8
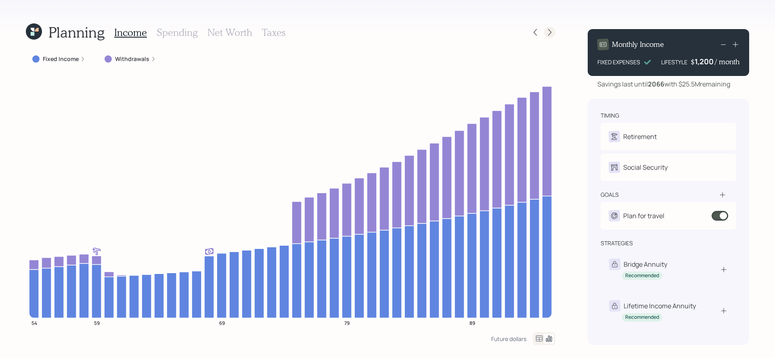
click at [550, 32] on icon at bounding box center [550, 32] width 8 height 8
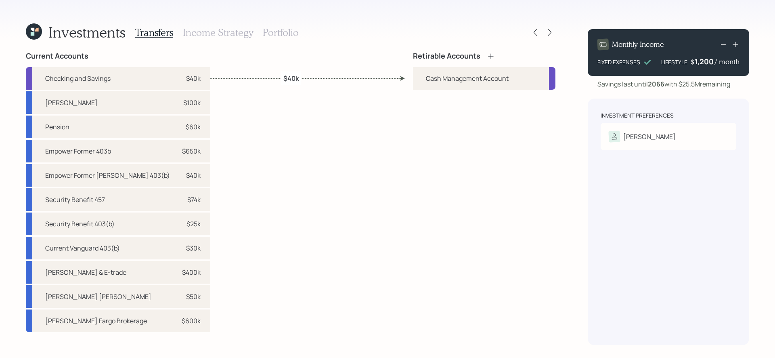
click at [229, 297] on div "Current Accounts Checking and Savings $40k [PERSON_NAME] $100k Pension $60k Emp…" at bounding box center [291, 198] width 530 height 293
click at [490, 59] on icon at bounding box center [491, 56] width 8 height 8
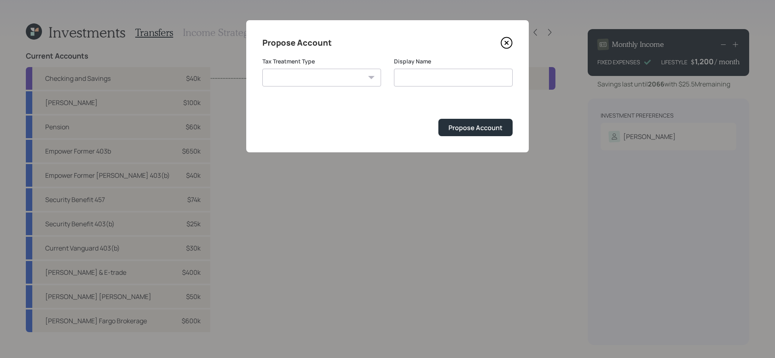
click at [299, 80] on select "[PERSON_NAME] Taxable Traditional" at bounding box center [321, 78] width 119 height 18
select select "taxable"
type input "Taxable"
click at [459, 125] on div "Propose Account" at bounding box center [476, 127] width 54 height 9
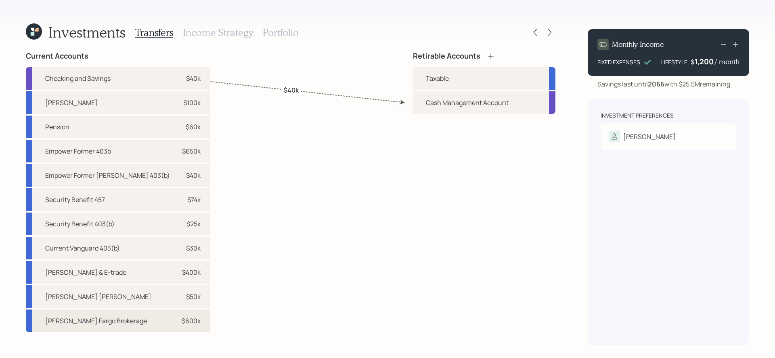
click at [128, 326] on div "[PERSON_NAME] Fargo Brokerage $600k" at bounding box center [118, 320] width 185 height 23
click at [438, 73] on div "Taxable" at bounding box center [437, 78] width 23 height 10
select select "0ac551d9-ccf7-4a23-ba98-0c3b635991b3"
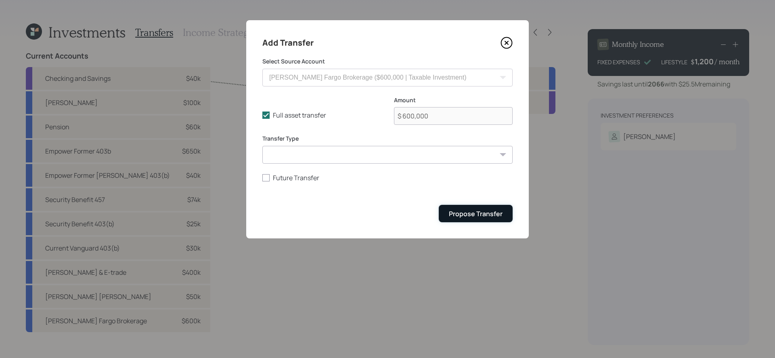
click at [486, 211] on div "Propose Transfer" at bounding box center [476, 213] width 54 height 9
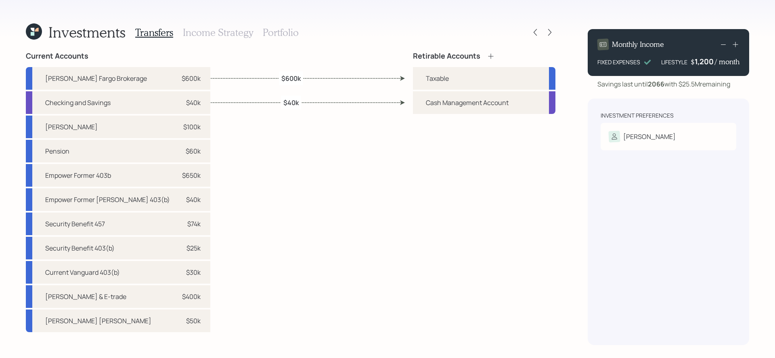
click at [254, 185] on div "Current Accounts [PERSON_NAME] Fargo Brokerage $600k Checking and Savings $40k …" at bounding box center [291, 198] width 530 height 293
click at [254, 187] on div "Current Accounts [PERSON_NAME] Fargo Brokerage $600k Checking and Savings $40k …" at bounding box center [291, 198] width 530 height 293
click at [490, 57] on icon at bounding box center [491, 56] width 8 height 8
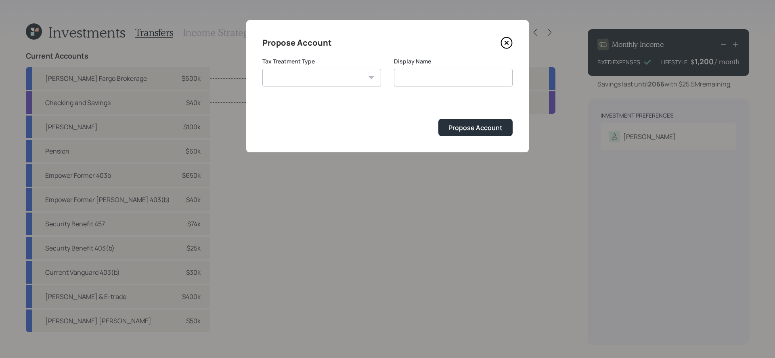
click at [328, 82] on select "[PERSON_NAME] Taxable Traditional" at bounding box center [321, 78] width 119 height 18
select select "traditional"
type input "Traditional"
click at [483, 124] on div "Propose Account" at bounding box center [476, 127] width 54 height 9
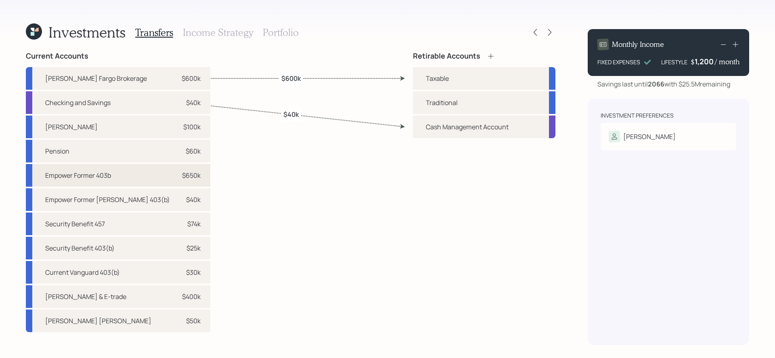
click at [120, 178] on div "Empower Former 403b $650k" at bounding box center [118, 175] width 185 height 23
click at [447, 102] on div "Traditional" at bounding box center [442, 103] width 32 height 10
select select "78affa9f-2c6b-4fc6-8adc-a569e75bc336"
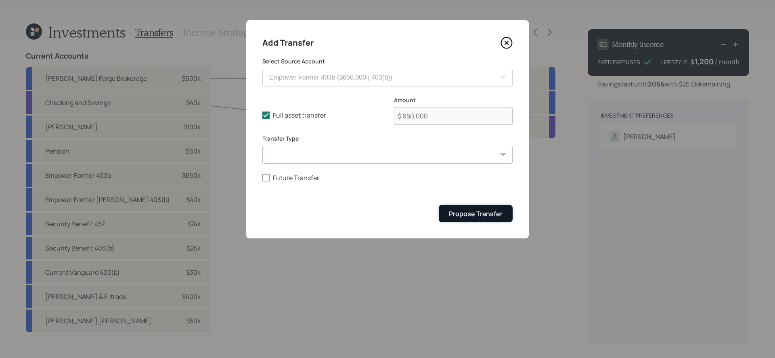
click at [472, 218] on div "Propose Transfer" at bounding box center [476, 213] width 54 height 9
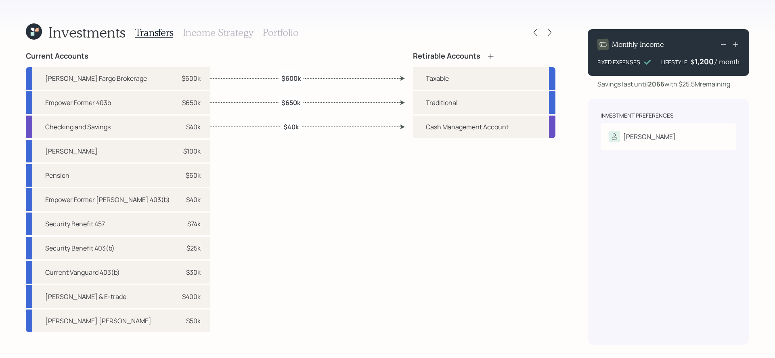
click at [492, 58] on icon at bounding box center [491, 56] width 8 height 8
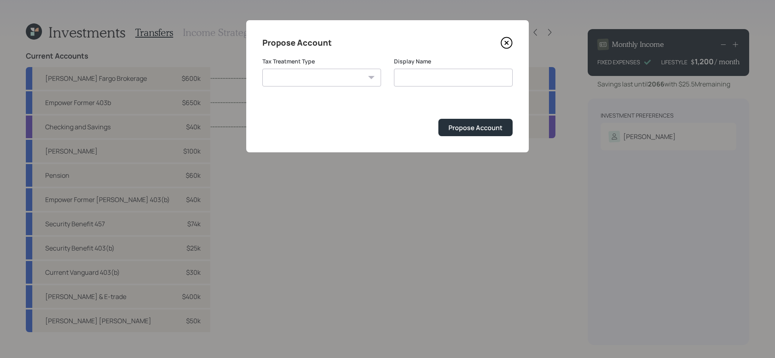
click at [310, 73] on select "[PERSON_NAME] Taxable Traditional" at bounding box center [321, 78] width 119 height 18
select select "[PERSON_NAME]"
type input "[PERSON_NAME]"
click at [469, 130] on div "Propose Account" at bounding box center [476, 127] width 54 height 9
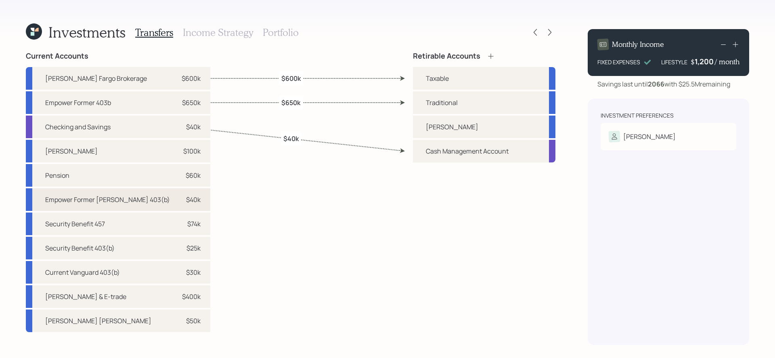
click at [129, 202] on div "Empower Former [PERSON_NAME] 403(b)" at bounding box center [107, 200] width 125 height 10
click at [459, 124] on div "[PERSON_NAME]" at bounding box center [484, 126] width 143 height 23
select select "b45260e5-ed0b-4c58-8c5b-c4fb4fe076d6"
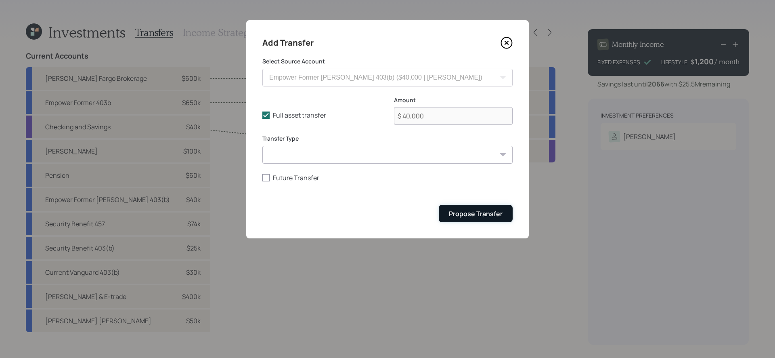
click at [483, 219] on button "Propose Transfer" at bounding box center [476, 213] width 74 height 17
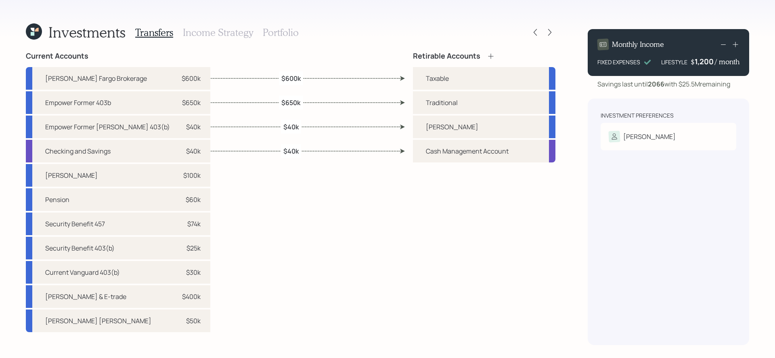
click at [231, 34] on h3 "Income Strategy" at bounding box center [218, 33] width 70 height 12
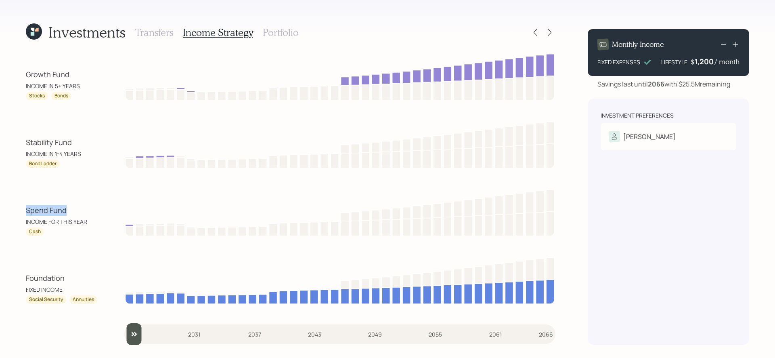
drag, startPoint x: 25, startPoint y: 212, endPoint x: 77, endPoint y: 209, distance: 52.2
click at [77, 209] on div "Investments Transfers Income Strategy Portfolio Growth Fund INCOME IN 5+ YEARS …" at bounding box center [387, 179] width 775 height 358
click at [77, 209] on div "Spend Fund" at bounding box center [62, 210] width 73 height 11
drag, startPoint x: 22, startPoint y: 144, endPoint x: 86, endPoint y: 144, distance: 63.4
click at [86, 144] on div "Investments Transfers Income Strategy Portfolio Growth Fund INCOME IN 5+ YEARS …" at bounding box center [387, 179] width 775 height 358
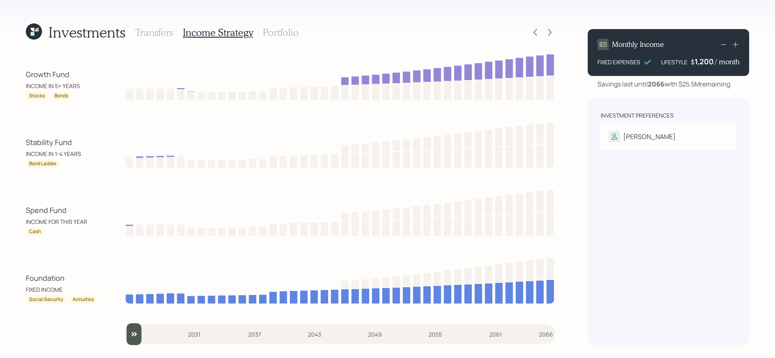
click at [89, 185] on div "Growth Fund INCOME IN 5+ YEARS Stocks Bonds Stability Fund INCOME IN 1-4 YEARS …" at bounding box center [291, 198] width 530 height 293
drag, startPoint x: 22, startPoint y: 77, endPoint x: 89, endPoint y: 77, distance: 67.4
click at [89, 77] on div "Investments Transfers Income Strategy Portfolio Growth Fund INCOME IN 5+ YEARS …" at bounding box center [387, 179] width 775 height 358
click at [52, 142] on div "Stability Fund" at bounding box center [62, 142] width 73 height 11
click at [17, 214] on div "Investments Transfers Income Strategy Portfolio Growth Fund INCOME IN 5+ YEARS …" at bounding box center [387, 179] width 775 height 358
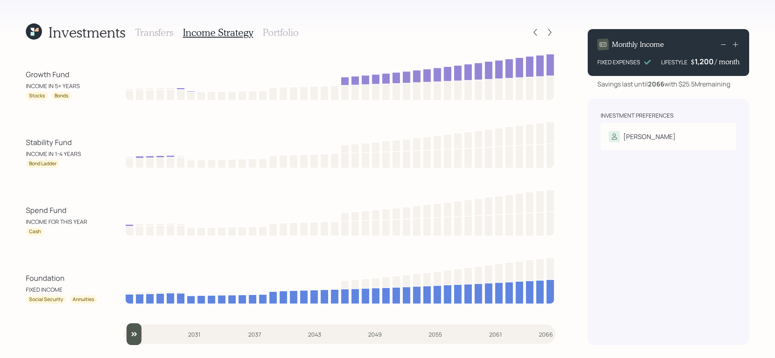
click at [269, 35] on h3 "Portfolio" at bounding box center [281, 33] width 36 height 12
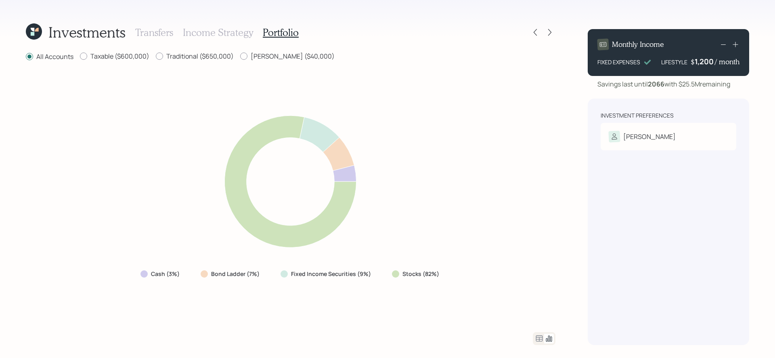
click at [306, 316] on div "Cash (3%) Bond Ladder (7%) Fixed Income Securities (9%) Stocks (82%)" at bounding box center [291, 196] width 530 height 251
drag, startPoint x: 265, startPoint y: 275, endPoint x: 195, endPoint y: 273, distance: 69.5
click at [195, 273] on div "Bond Ladder (7%)" at bounding box center [230, 274] width 73 height 15
drag, startPoint x: 190, startPoint y: 275, endPoint x: 120, endPoint y: 274, distance: 69.5
click at [120, 274] on div "Cash (3%) Bond Ladder (7%) Fixed Income Securities (9%) Stocks (82%)" at bounding box center [291, 196] width 530 height 251
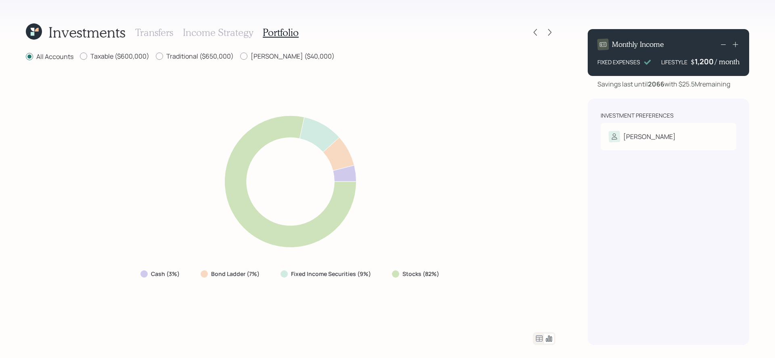
click at [254, 282] on div "Cash (3%) Bond Ladder (7%) Fixed Income Securities (9%) Stocks (82%)" at bounding box center [291, 196] width 530 height 251
drag, startPoint x: 262, startPoint y: 279, endPoint x: 98, endPoint y: 268, distance: 163.9
click at [98, 268] on div "Cash (3%) Bond Ladder (7%) Fixed Income Securities (9%) Stocks (82%)" at bounding box center [291, 196] width 530 height 251
click at [201, 296] on div "Cash (3%) Bond Ladder (7%) Fixed Income Securities (9%) Stocks (82%)" at bounding box center [291, 196] width 530 height 251
drag, startPoint x: 385, startPoint y: 274, endPoint x: 475, endPoint y: 277, distance: 90.1
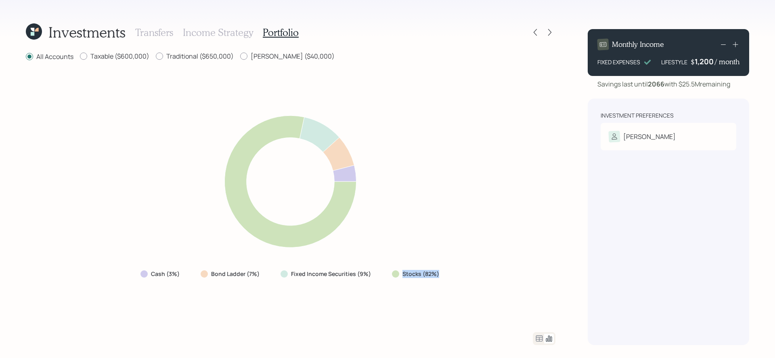
click at [475, 277] on div "Cash (3%) Bond Ladder (7%) Fixed Income Securities (9%) Stocks (82%)" at bounding box center [291, 196] width 530 height 251
click at [320, 324] on div "All Accounts Taxable ($600,000) Traditional ($650,000) [PERSON_NAME] ($40,000) …" at bounding box center [291, 198] width 530 height 293
drag, startPoint x: 376, startPoint y: 279, endPoint x: 283, endPoint y: 273, distance: 93.5
click at [283, 273] on div "Fixed Income Securities (9%)" at bounding box center [326, 274] width 105 height 15
click at [279, 277] on div "Fixed Income Securities (9%)" at bounding box center [326, 274] width 105 height 15
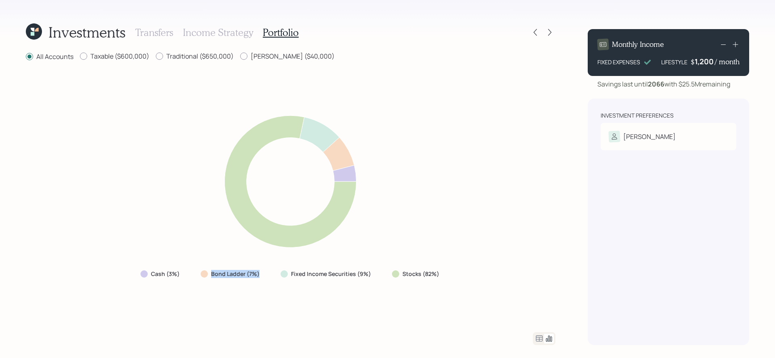
drag, startPoint x: 273, startPoint y: 275, endPoint x: 192, endPoint y: 273, distance: 80.8
click at [192, 273] on div "Cash (3%) Bond Ladder (7%) Fixed Income Securities (9%) Stocks (82%)" at bounding box center [290, 274] width 313 height 15
click at [187, 283] on div "Cash (3%) Bond Ladder (7%) Fixed Income Securities (9%) Stocks (82%)" at bounding box center [291, 196] width 530 height 251
drag, startPoint x: 184, startPoint y: 273, endPoint x: 130, endPoint y: 272, distance: 53.7
click at [130, 272] on div "Cash (3%) Bond Ladder (7%) Fixed Income Securities (9%) Stocks (82%)" at bounding box center [291, 196] width 530 height 251
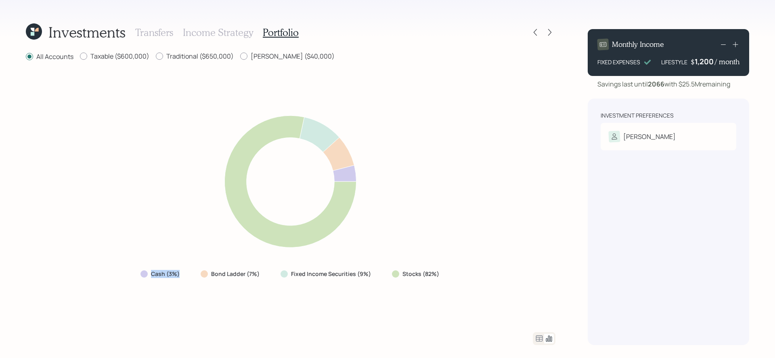
click at [174, 298] on div "Cash (3%) Bond Ladder (7%) Fixed Income Securities (9%) Stocks (82%)" at bounding box center [291, 196] width 530 height 251
drag, startPoint x: 269, startPoint y: 273, endPoint x: 201, endPoint y: 272, distance: 67.9
click at [201, 272] on div "Cash (3%) Bond Ladder (7%) Fixed Income Securities (9%) Stocks (82%)" at bounding box center [290, 274] width 313 height 15
click at [255, 302] on div "Cash (3%) Bond Ladder (7%) Fixed Income Securities (9%) Stocks (82%)" at bounding box center [291, 196] width 530 height 251
click at [537, 338] on icon at bounding box center [540, 339] width 10 height 10
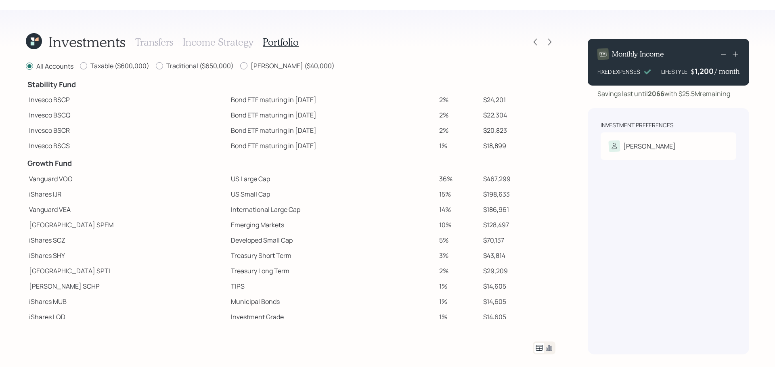
scroll to position [61, 0]
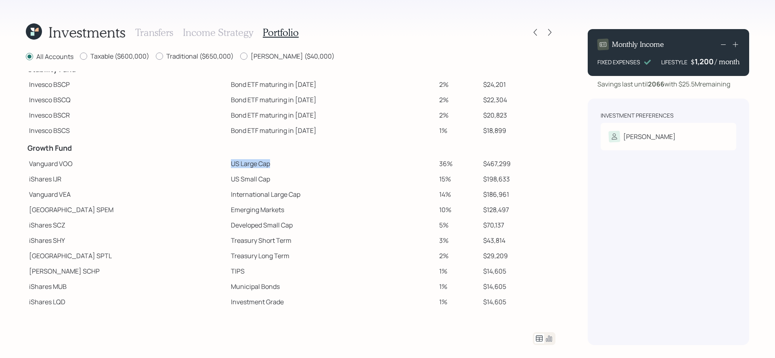
drag, startPoint x: 169, startPoint y: 168, endPoint x: 258, endPoint y: 168, distance: 89.2
click at [258, 168] on tr "Vanguard VOO US Large Cap 36% $467,299" at bounding box center [291, 163] width 530 height 15
click at [258, 168] on td "US Large Cap" at bounding box center [332, 163] width 208 height 15
drag, startPoint x: 446, startPoint y: 166, endPoint x: 406, endPoint y: 160, distance: 40.0
click at [406, 160] on tr "Vanguard VOO US Large Cap 36% $467,299" at bounding box center [291, 163] width 530 height 15
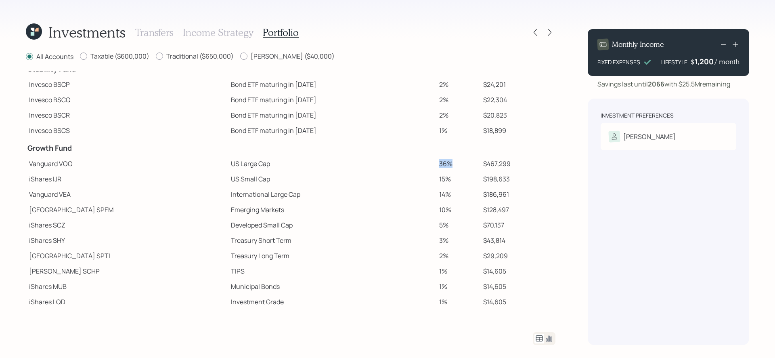
click at [367, 161] on td "US Large Cap" at bounding box center [332, 163] width 208 height 15
click at [180, 182] on td "iShares IJR" at bounding box center [127, 178] width 202 height 15
drag, startPoint x: 172, startPoint y: 180, endPoint x: 255, endPoint y: 181, distance: 83.6
click at [255, 181] on tr "iShares IJR US Small Cap 15% $198,633" at bounding box center [291, 178] width 530 height 15
click at [255, 181] on td "US Small Cap" at bounding box center [332, 178] width 208 height 15
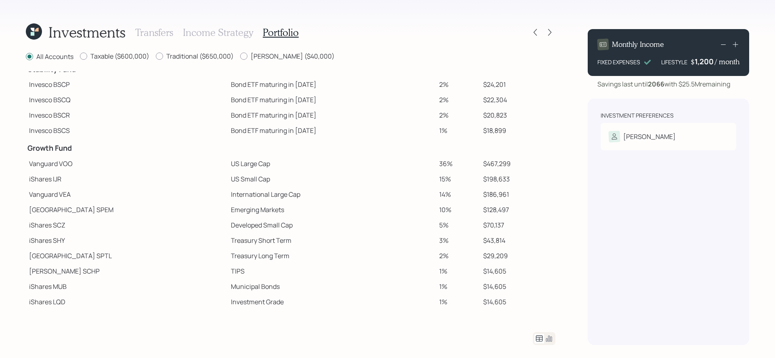
click at [231, 196] on td "International Large Cap" at bounding box center [332, 194] width 208 height 15
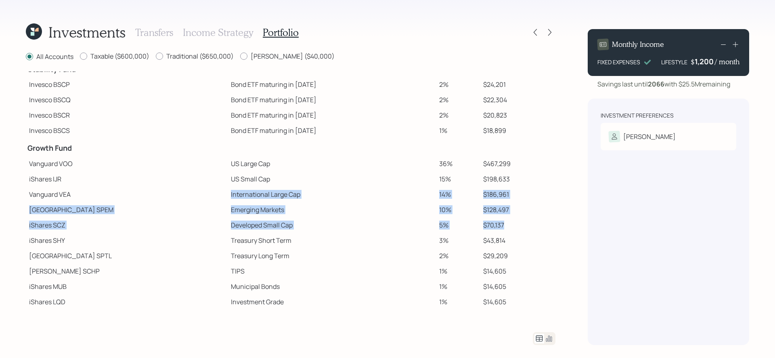
drag, startPoint x: 173, startPoint y: 194, endPoint x: 507, endPoint y: 226, distance: 335.4
click at [507, 226] on tbody "Spend Fund CASH Cash 2% $22,510 CASH Cash (Account Management) 1% $12,900 Stabi…" at bounding box center [291, 160] width 530 height 298
click at [228, 204] on td "Emerging Markets" at bounding box center [332, 209] width 208 height 15
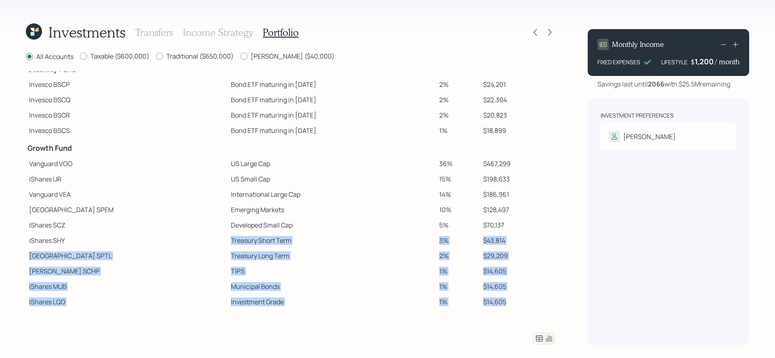
drag, startPoint x: 180, startPoint y: 242, endPoint x: 502, endPoint y: 303, distance: 327.6
click at [502, 303] on tbody "Spend Fund CASH Cash 2% $22,510 CASH Cash (Account Management) 1% $12,900 Stabi…" at bounding box center [291, 160] width 530 height 298
click at [409, 275] on td "TIPS" at bounding box center [332, 270] width 208 height 15
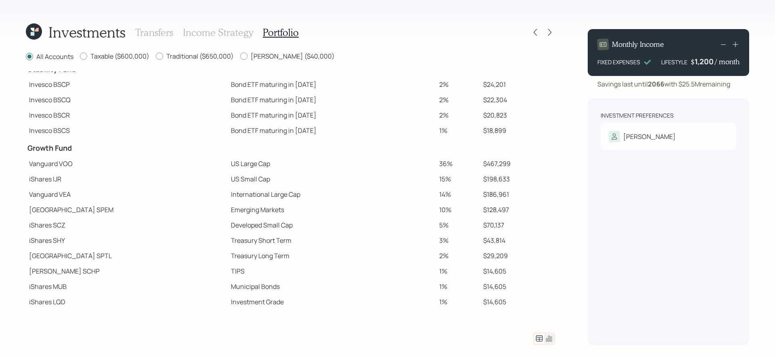
click at [408, 275] on td "TIPS" at bounding box center [332, 270] width 208 height 15
drag, startPoint x: 414, startPoint y: 165, endPoint x: 451, endPoint y: 166, distance: 37.2
click at [451, 166] on tr "Vanguard VOO US Large Cap 36% $467,299" at bounding box center [291, 163] width 530 height 15
click at [451, 166] on td "36%" at bounding box center [458, 163] width 44 height 15
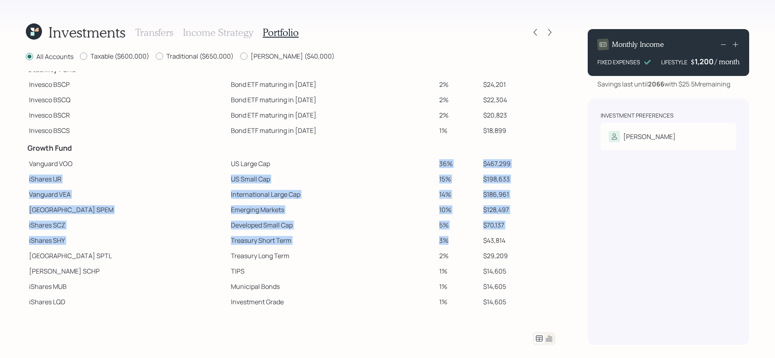
drag, startPoint x: 431, startPoint y: 159, endPoint x: 435, endPoint y: 241, distance: 82.1
click at [435, 241] on tbody "Spend Fund CASH Cash 2% $22,510 CASH Cash (Account Management) 1% $12,900 Stabi…" at bounding box center [291, 160] width 530 height 298
click at [436, 241] on td "3%" at bounding box center [458, 240] width 44 height 15
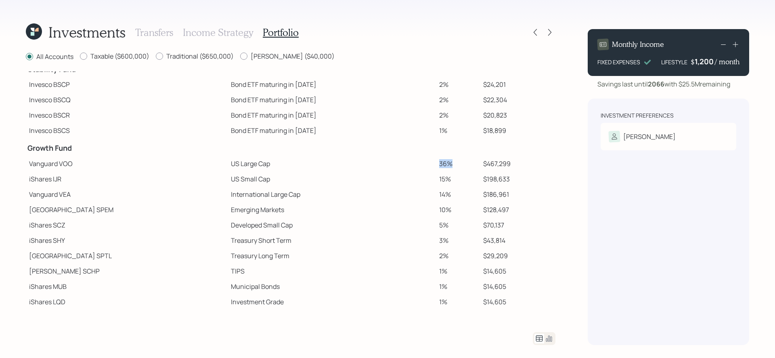
drag, startPoint x: 419, startPoint y: 164, endPoint x: 439, endPoint y: 165, distance: 19.9
click at [439, 165] on td "36%" at bounding box center [458, 163] width 44 height 15
click at [416, 252] on td "Treasury Long Term" at bounding box center [332, 255] width 208 height 15
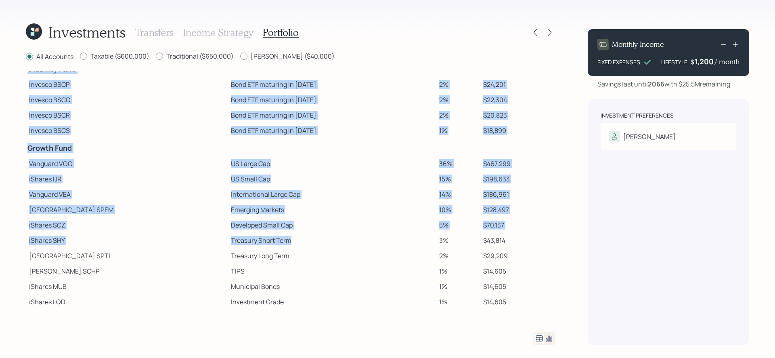
drag, startPoint x: 418, startPoint y: 240, endPoint x: 430, endPoint y: 310, distance: 70.4
click at [430, 310] on div "All Accounts Taxable ($600,000) Traditional ($650,000) [PERSON_NAME] ($40,000) …" at bounding box center [291, 198] width 530 height 293
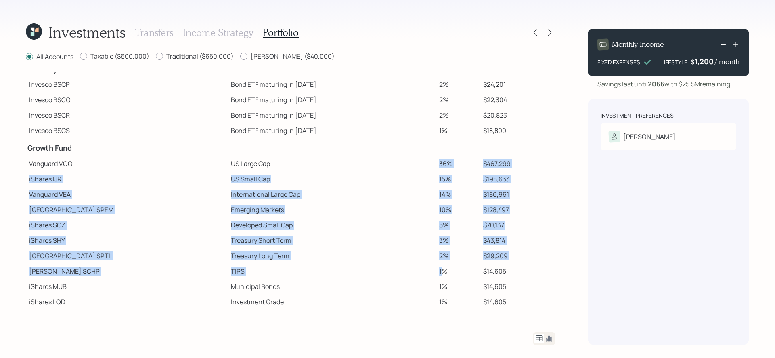
drag, startPoint x: 424, startPoint y: 159, endPoint x: 427, endPoint y: 269, distance: 110.7
click at [427, 269] on tbody "Spend Fund CASH Cash 2% $22,510 CASH Cash (Account Management) 1% $12,900 Stabi…" at bounding box center [291, 160] width 530 height 298
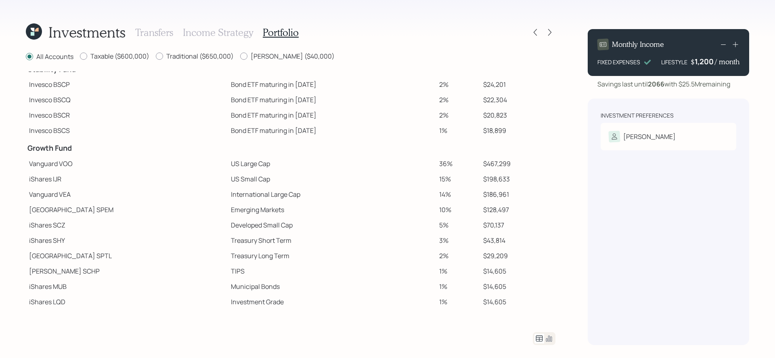
click at [450, 285] on td "1%" at bounding box center [458, 286] width 44 height 15
click at [549, 32] on icon at bounding box center [550, 32] width 8 height 8
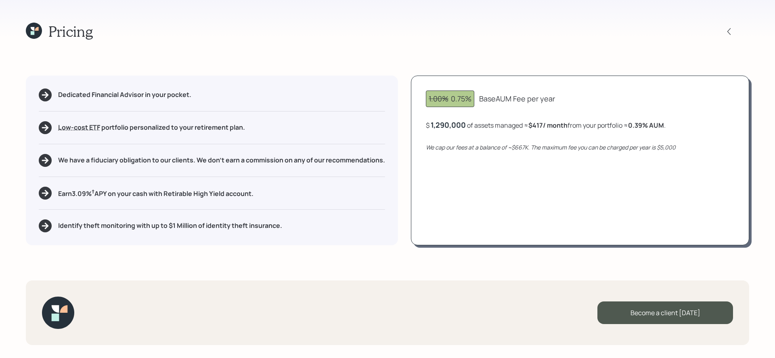
click at [406, 164] on div "Dedicated Financial Advisor in your pocket. Low-cost ETF Retirable uses diversi…" at bounding box center [388, 161] width 724 height 170
drag, startPoint x: 514, startPoint y: 148, endPoint x: 529, endPoint y: 148, distance: 15.4
click at [529, 148] on icon "We cap our fees at a balance of ~$667K. The maximum fee you can be charged per …" at bounding box center [551, 147] width 250 height 8
click at [528, 187] on div "1.00% 0.75% Base AUM Fee per year $ 1,290,000 of assets managed ≈ $417 / month …" at bounding box center [580, 161] width 338 height 170
drag, startPoint x: 636, startPoint y: 124, endPoint x: 654, endPoint y: 125, distance: 18.2
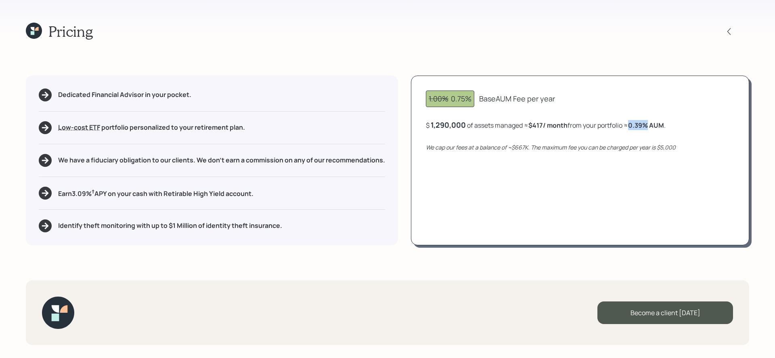
click at [654, 125] on b "0.39 % AUM" at bounding box center [646, 125] width 36 height 9
click at [600, 180] on div "1.00% 0.75% Base AUM Fee per year $ 1,290,000 of assets managed ≈ $417 / month …" at bounding box center [580, 161] width 338 height 170
drag, startPoint x: 649, startPoint y: 145, endPoint x: 685, endPoint y: 146, distance: 36.8
click at [685, 146] on div "We cap our fees at a balance of ~$667K. The maximum fee you can be charged per …" at bounding box center [580, 147] width 309 height 8
click at [650, 171] on div "1.00% 0.75% Base AUM Fee per year $ 1,290,000 of assets managed ≈ $417 / month …" at bounding box center [580, 161] width 338 height 170
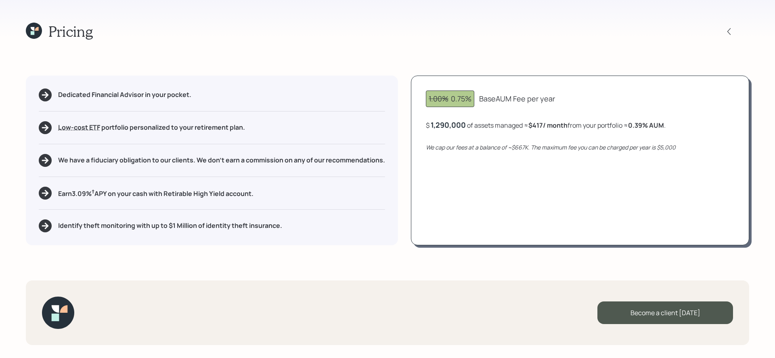
click at [573, 215] on div "1.00% 0.75% Base AUM Fee per year $ 1,290,000 of assets managed ≈ $417 / month …" at bounding box center [580, 161] width 338 height 170
click at [36, 34] on icon at bounding box center [34, 31] width 16 height 16
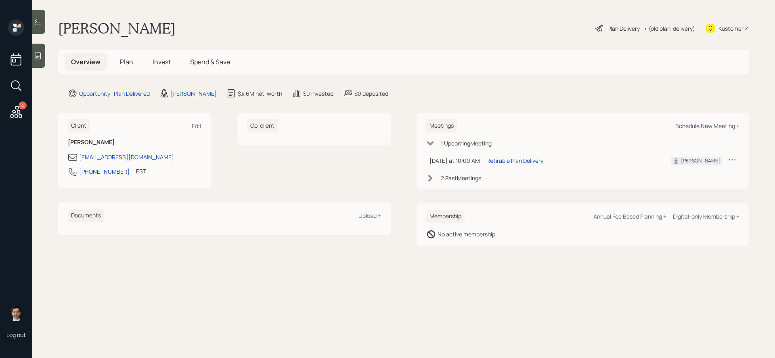
click at [703, 126] on div "Schedule New Meeting +" at bounding box center [708, 126] width 64 height 8
select select "ef6b64e1-8f62-4a74-b865-a7df4b35b836"
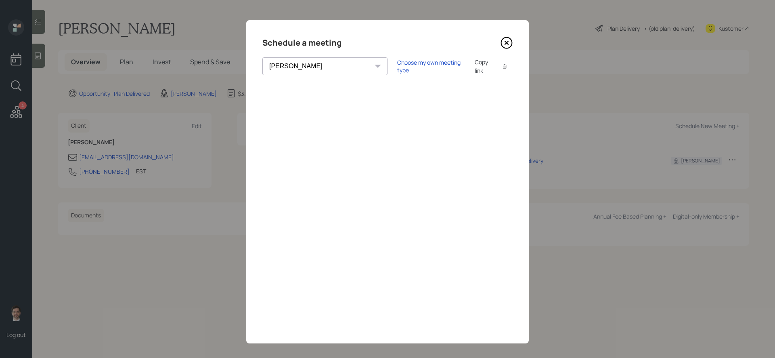
click at [506, 44] on icon at bounding box center [507, 43] width 12 height 12
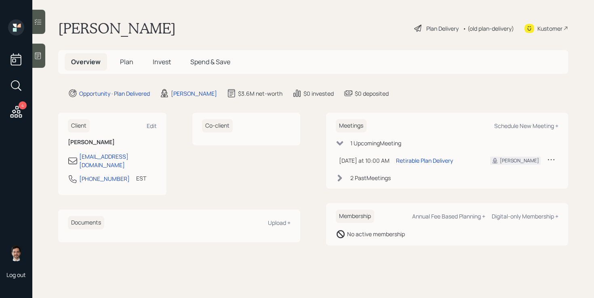
click at [40, 21] on icon at bounding box center [38, 22] width 8 height 8
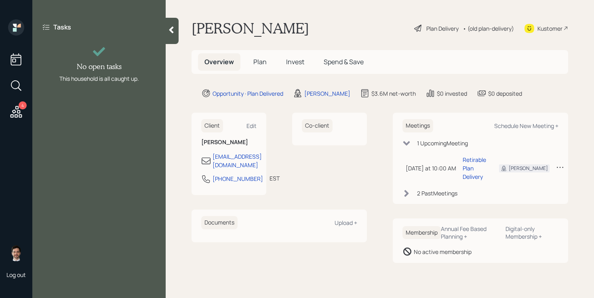
click at [18, 113] on icon at bounding box center [16, 112] width 15 height 15
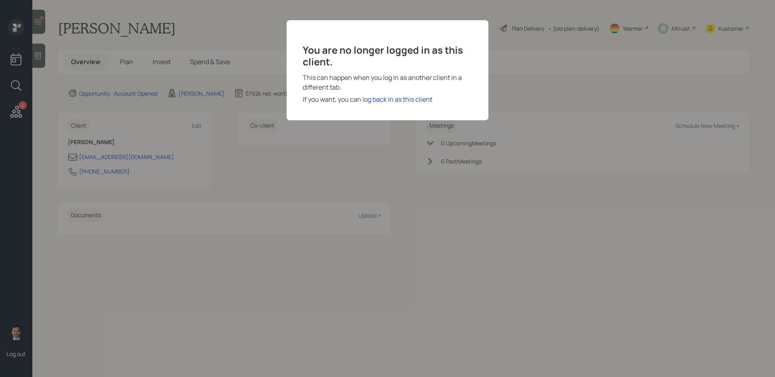
click at [388, 104] on div "You are no longer logged in as this client. This can happen when you log in as …" at bounding box center [388, 70] width 202 height 100
click at [388, 100] on div "log back in as this client" at bounding box center [398, 99] width 70 height 10
